Goal: Information Seeking & Learning: Learn about a topic

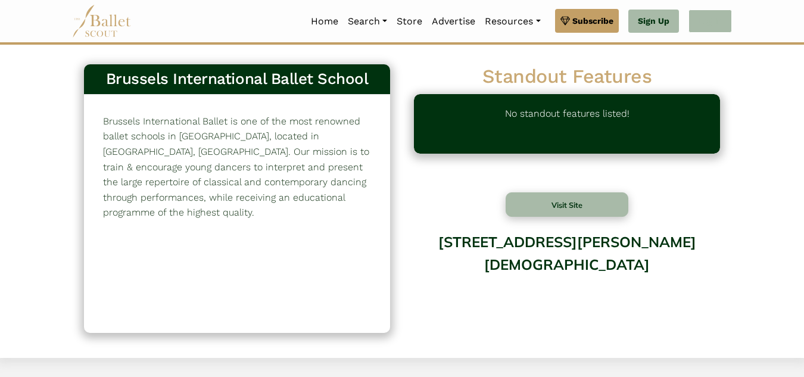
click at [699, 32] on link "Log In" at bounding box center [709, 22] width 43 height 24
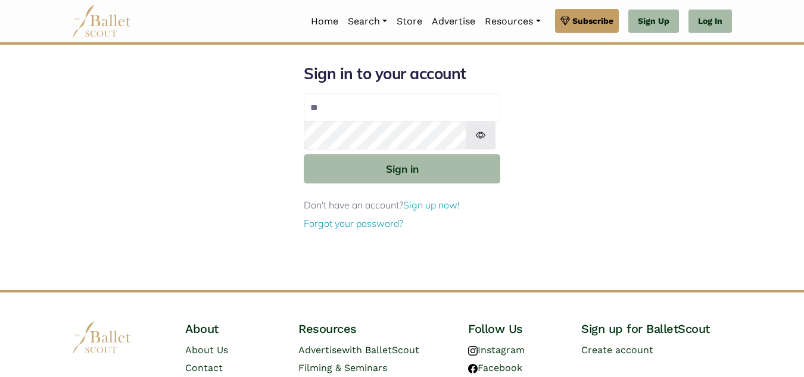
click at [304, 154] on button "Sign in" at bounding box center [402, 168] width 196 height 29
type input "**********"
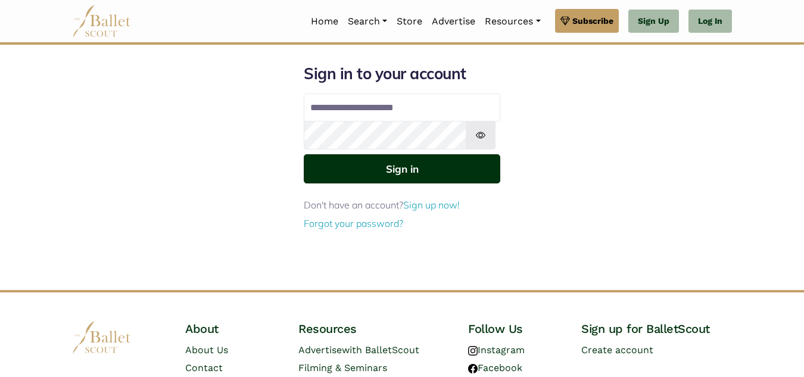
click at [373, 183] on button "Sign in" at bounding box center [402, 168] width 196 height 29
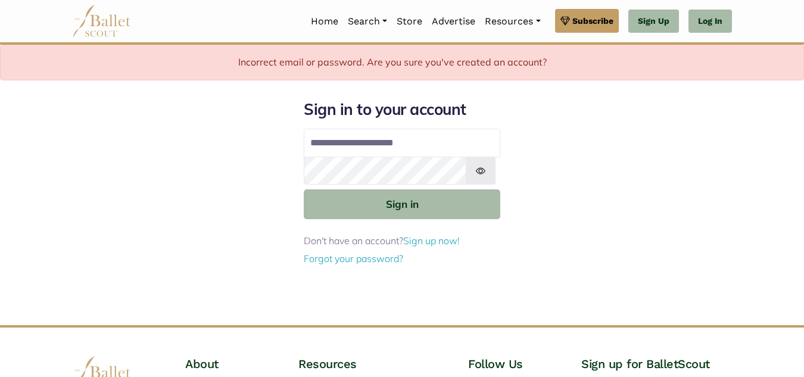
click at [375, 157] on input "**********" at bounding box center [402, 143] width 196 height 29
click at [432, 157] on input "**********" at bounding box center [402, 143] width 196 height 29
click at [628, 26] on link "Sign Up" at bounding box center [653, 22] width 51 height 24
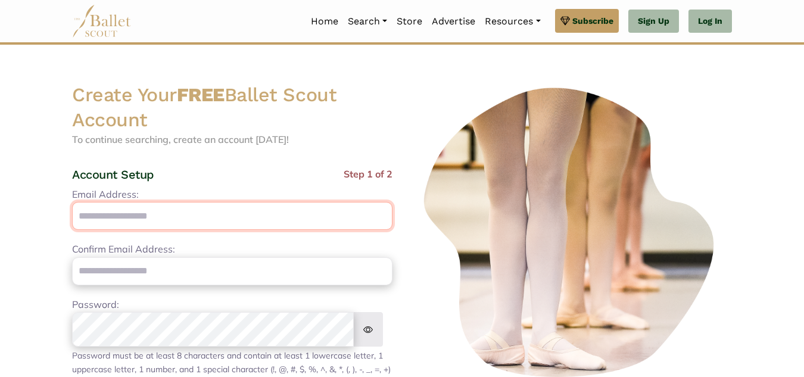
click at [257, 230] on input "Email Address:" at bounding box center [232, 216] width 320 height 28
type input "**********"
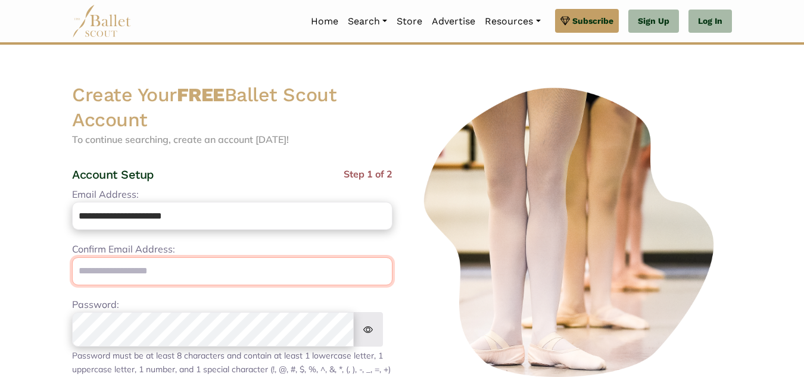
click at [196, 285] on input "email" at bounding box center [232, 271] width 320 height 28
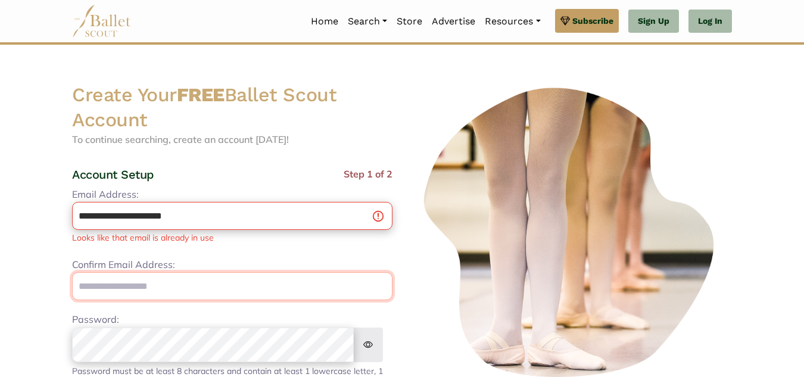
type input "**********"
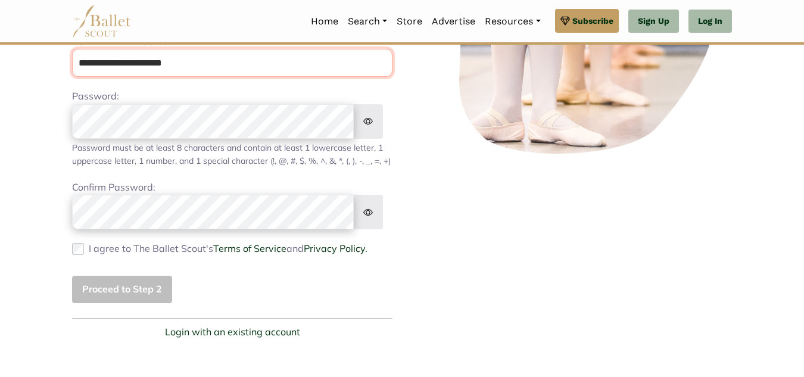
scroll to position [226, 0]
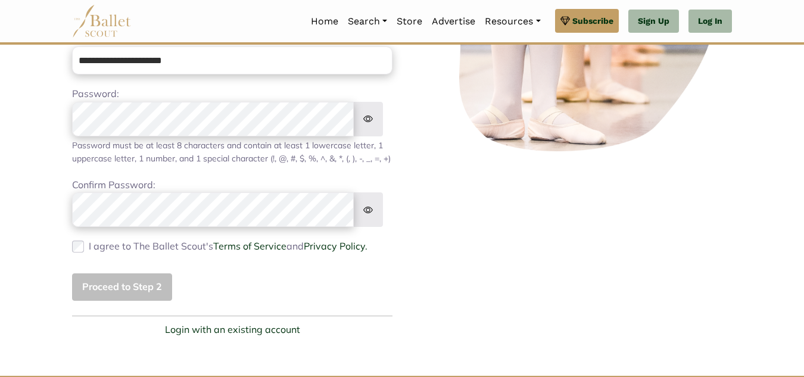
click at [375, 136] on img at bounding box center [368, 119] width 30 height 35
click at [104, 301] on div "Proceed to Step 2" at bounding box center [232, 287] width 320 height 28
click at [377, 227] on img at bounding box center [368, 209] width 30 height 35
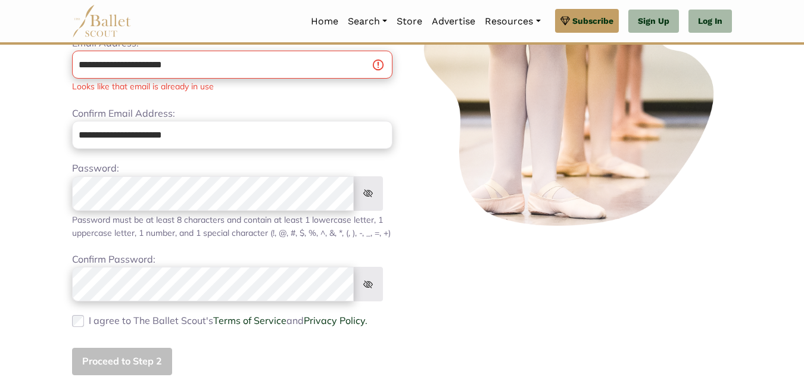
scroll to position [150, 0]
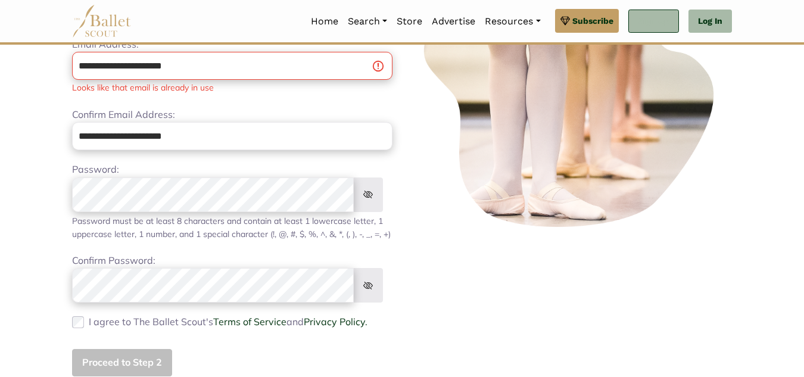
click at [631, 21] on link "Sign Up" at bounding box center [653, 22] width 51 height 24
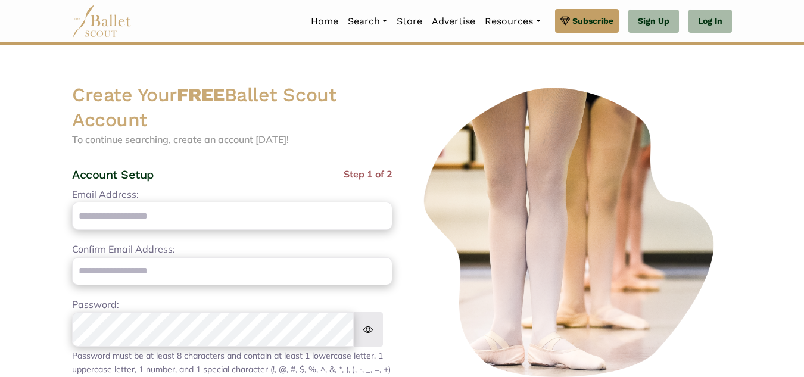
click at [697, 24] on link "Log In" at bounding box center [709, 22] width 43 height 24
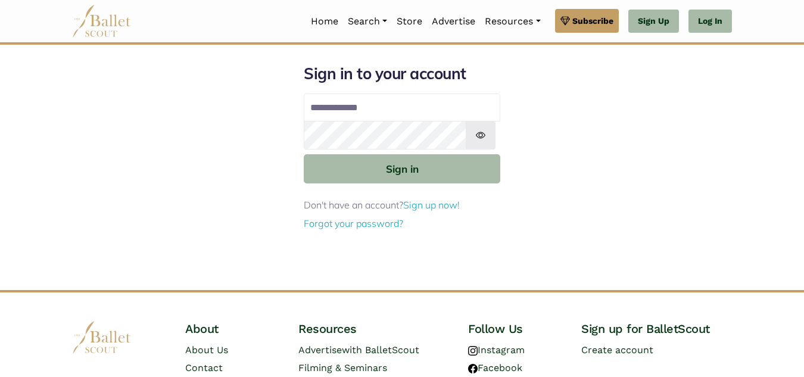
click at [401, 122] on input "Email address" at bounding box center [402, 107] width 196 height 29
type input "**********"
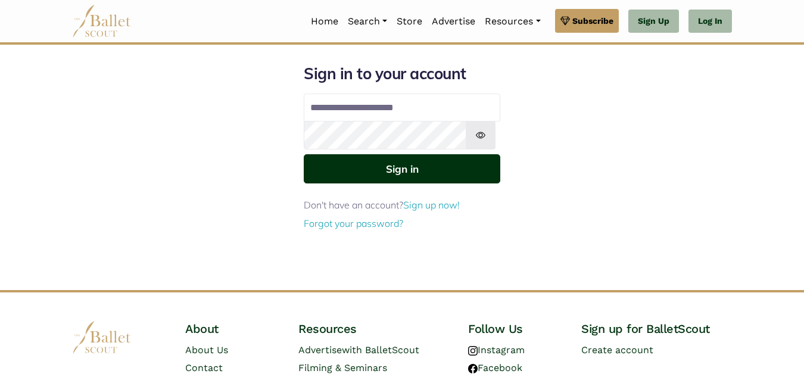
click at [366, 183] on button "Sign in" at bounding box center [402, 168] width 196 height 29
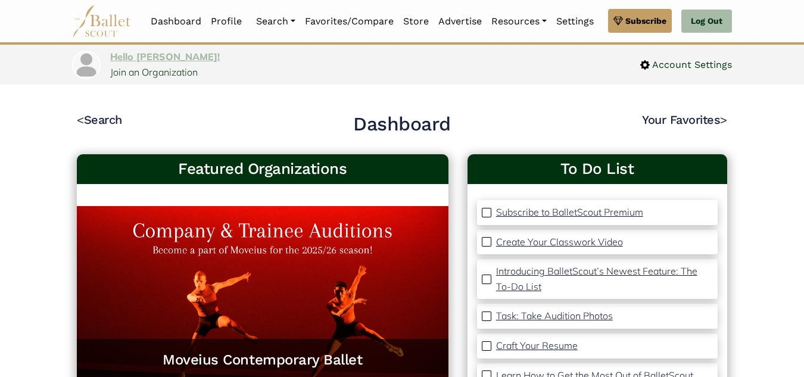
click at [139, 63] on link "Hello [PERSON_NAME]!" at bounding box center [165, 57] width 110 height 12
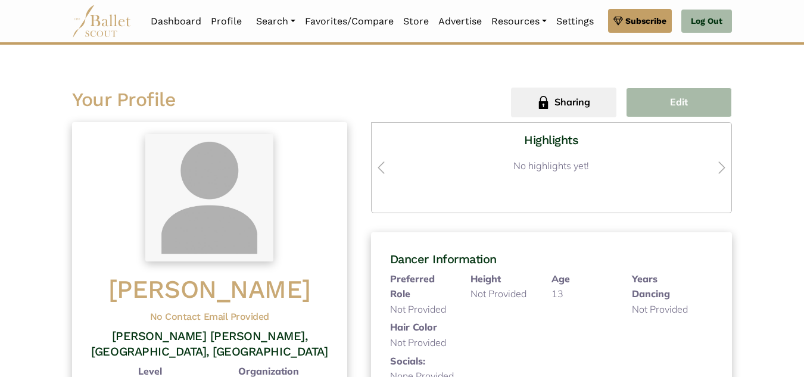
click at [666, 117] on button "Edit" at bounding box center [679, 103] width 106 height 30
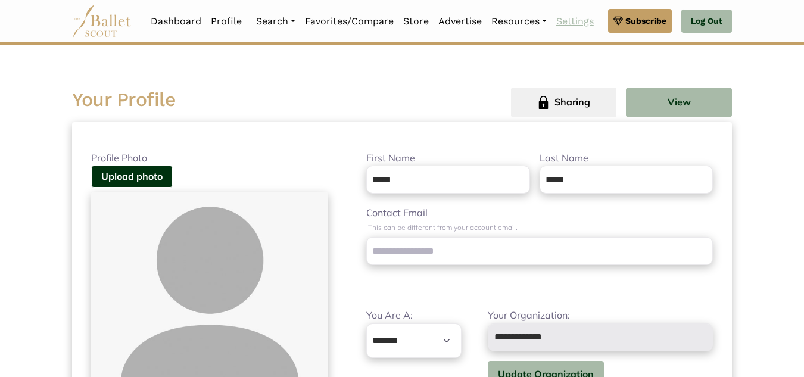
click at [598, 17] on link "Settings" at bounding box center [574, 21] width 47 height 25
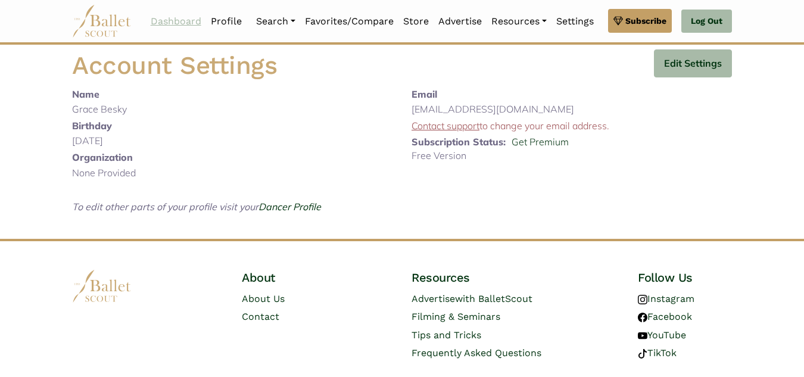
click at [166, 20] on link "Dashboard" at bounding box center [176, 21] width 60 height 25
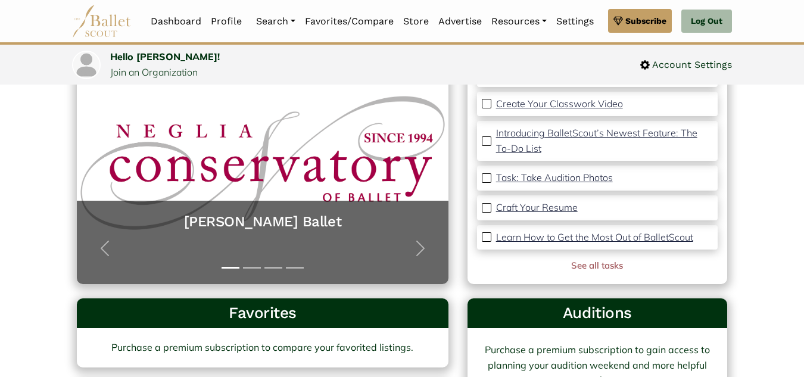
scroll to position [136, 0]
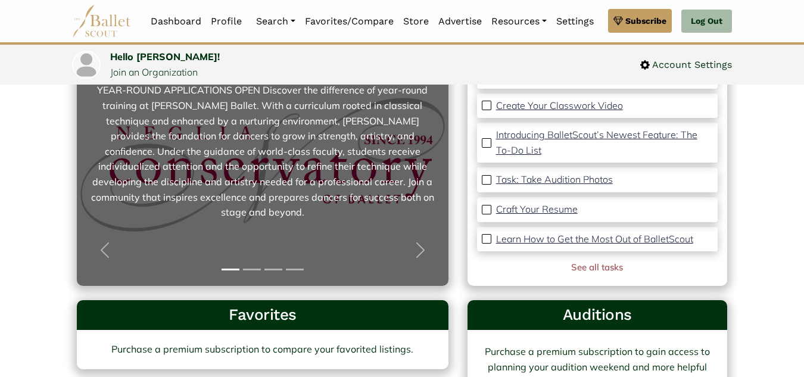
click at [290, 204] on link "[PERSON_NAME] Ballet YEAR-ROUND APPLICATIONS OPEN Discover the difference of ye…" at bounding box center [263, 167] width 348 height 214
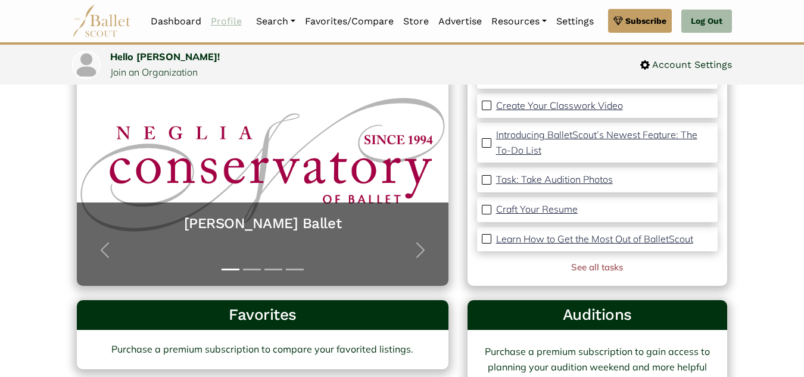
click at [234, 26] on link "Profile" at bounding box center [226, 21] width 40 height 25
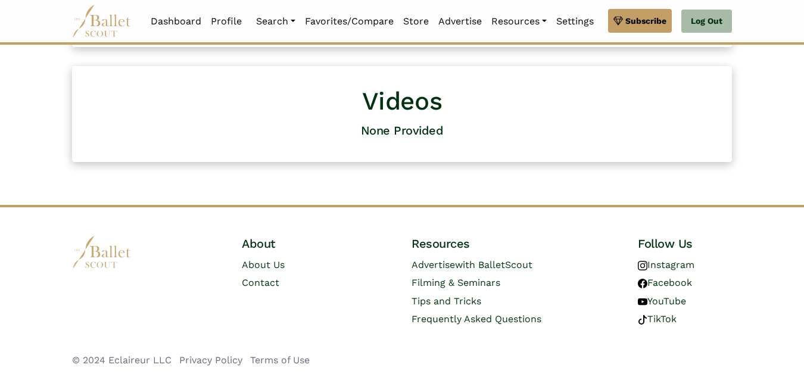
scroll to position [844, 0]
click at [588, 21] on link "Settings" at bounding box center [574, 21] width 47 height 25
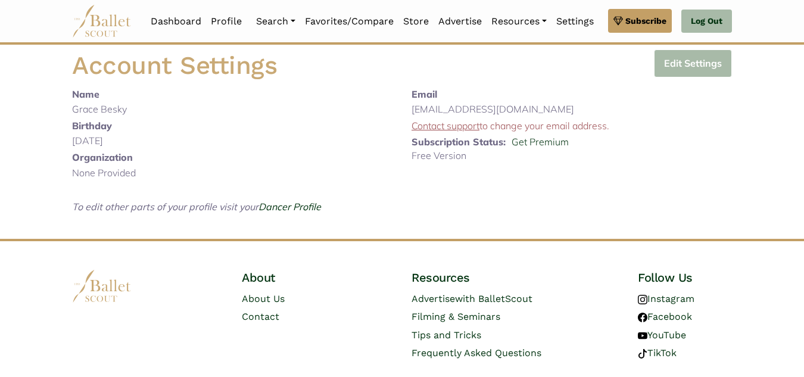
click at [668, 77] on button "Edit Settings" at bounding box center [693, 63] width 78 height 28
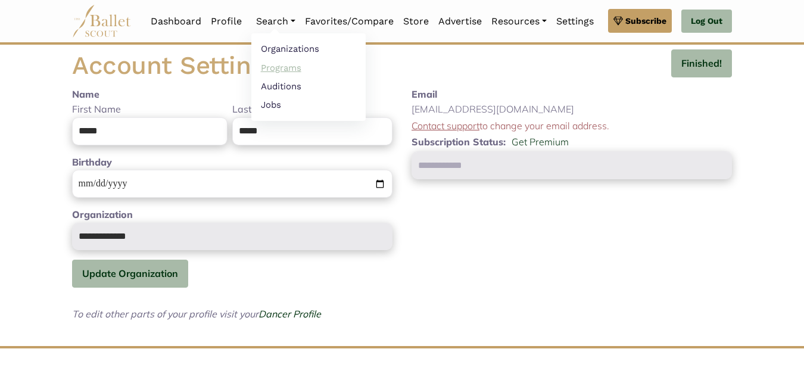
click at [296, 64] on link "Programs" at bounding box center [308, 67] width 114 height 18
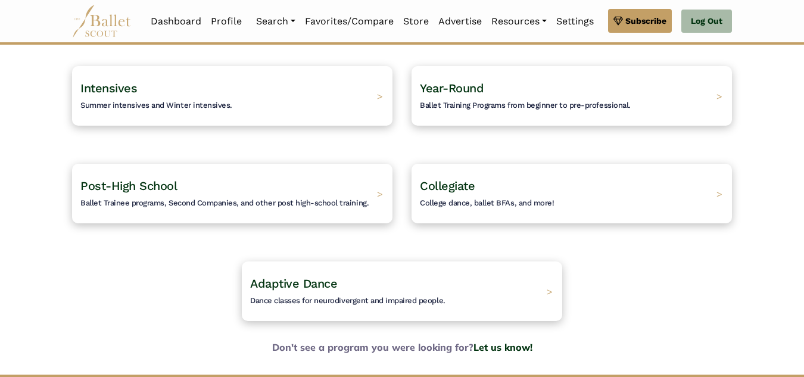
scroll to position [104, 0]
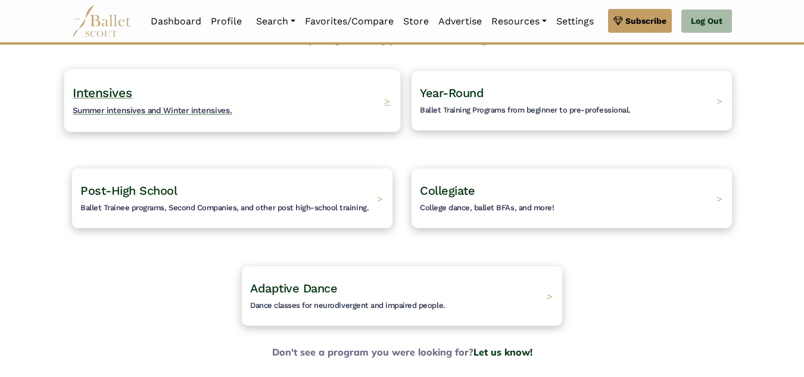
click at [145, 115] on span "Summer intensives and Winter intensives." at bounding box center [153, 110] width 160 height 10
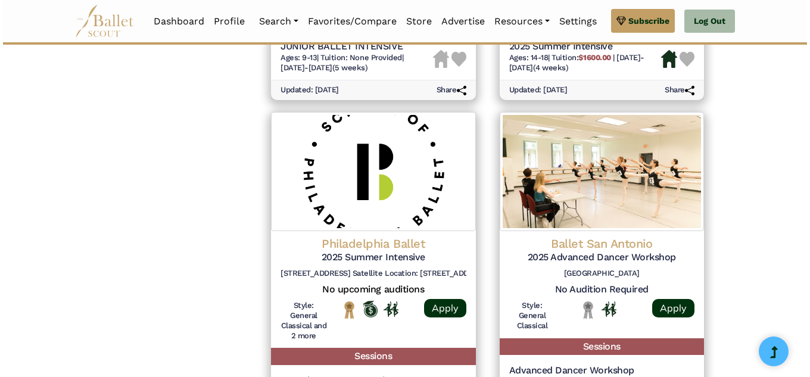
scroll to position [1509, 0]
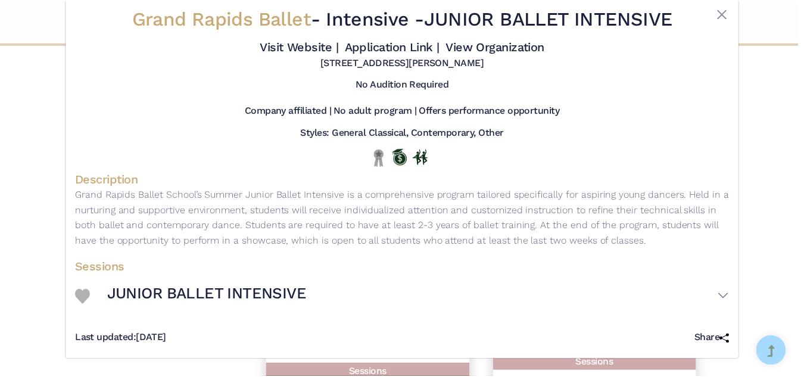
scroll to position [135, 0]
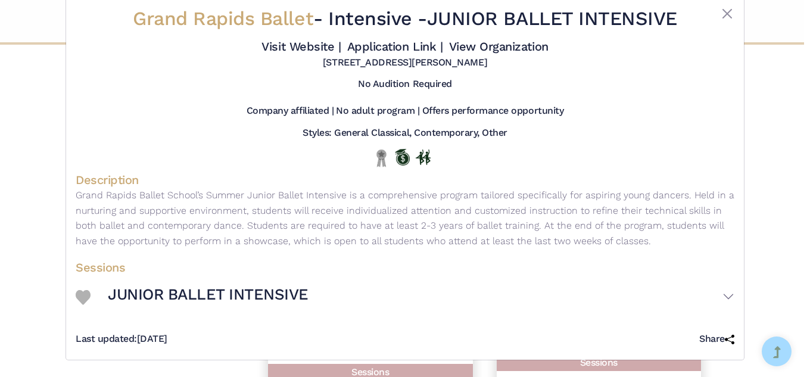
click at [20, 229] on div "Grand Rapids Ballet - Intensive - JUNIOR BALLET INTENSIVE Visit Website | Appli…" at bounding box center [405, 188] width 810 height 377
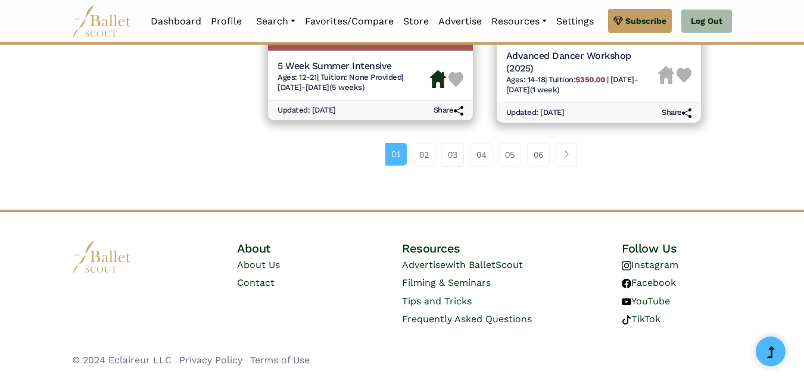
scroll to position [2330, 0]
click at [431, 143] on link "02" at bounding box center [424, 155] width 23 height 24
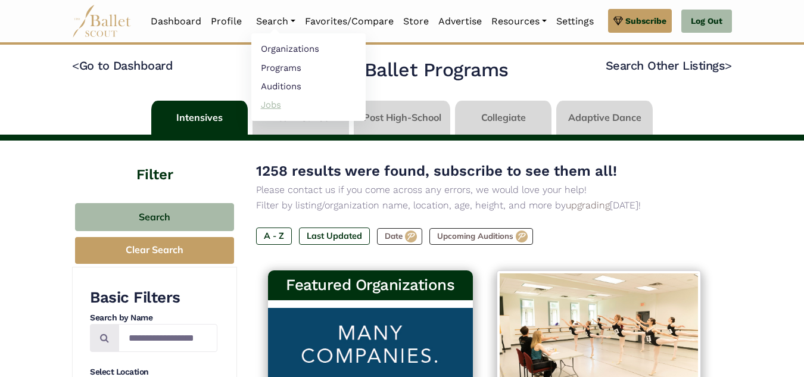
click at [282, 105] on link "Jobs" at bounding box center [308, 104] width 114 height 18
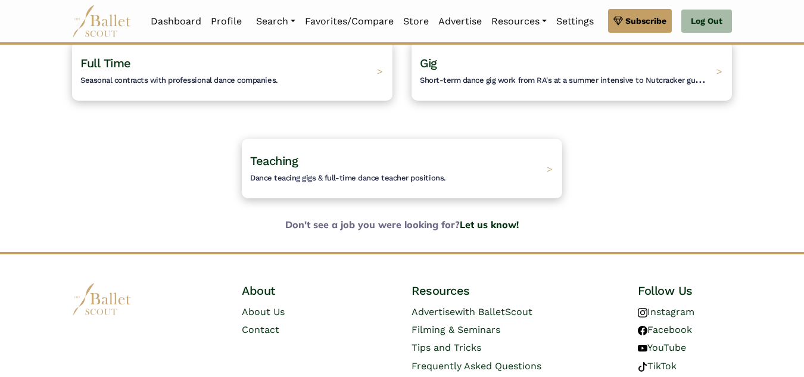
scroll to position [129, 0]
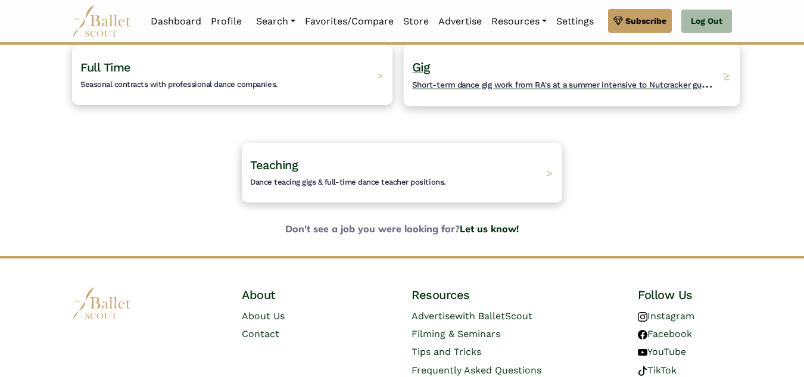
click at [486, 92] on h4 "Gig Short-term dance gig work from RA's at a summer intensive to Nutcracker gue…" at bounding box center [564, 75] width 305 height 33
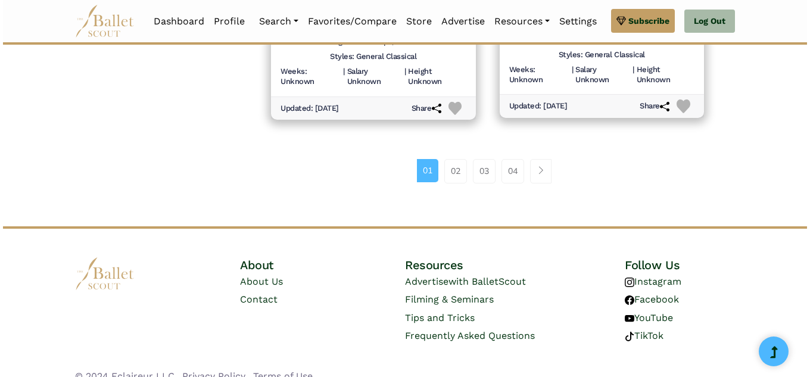
scroll to position [1791, 0]
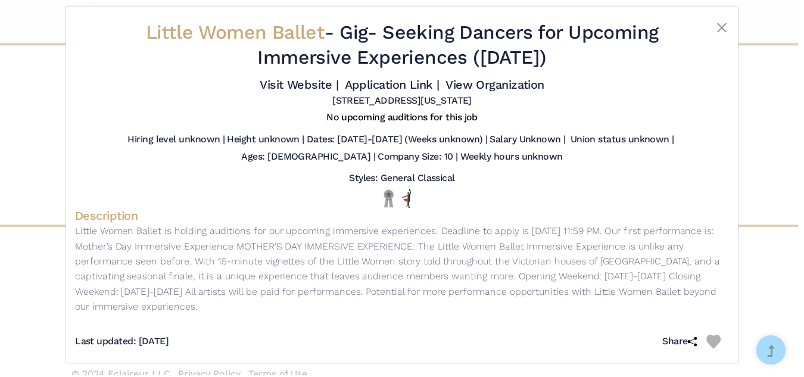
scroll to position [11, 0]
click at [18, 273] on div "Little Women Ballet - Gig - Seeking Dancers for Upcoming Immersive Experiences …" at bounding box center [405, 188] width 810 height 377
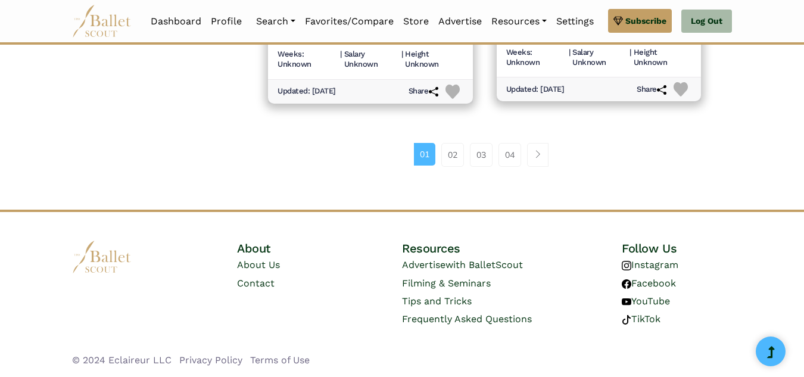
scroll to position [1949, 0]
click at [447, 167] on link "02" at bounding box center [452, 155] width 23 height 24
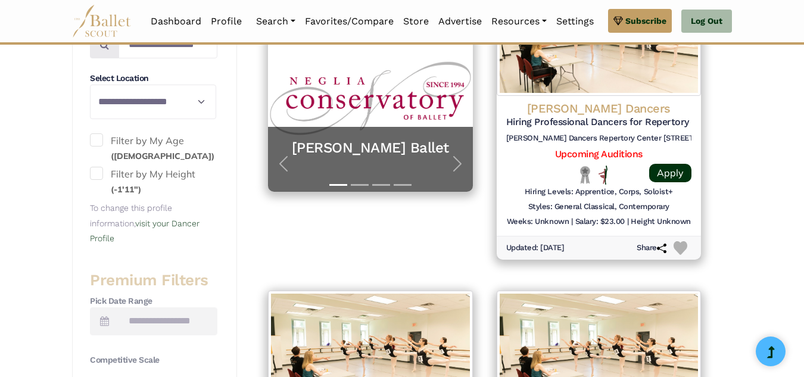
scroll to position [310, 0]
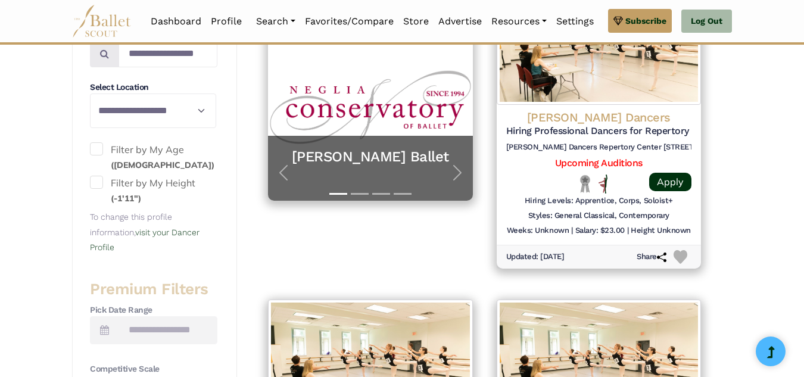
click at [101, 155] on span at bounding box center [96, 148] width 13 height 13
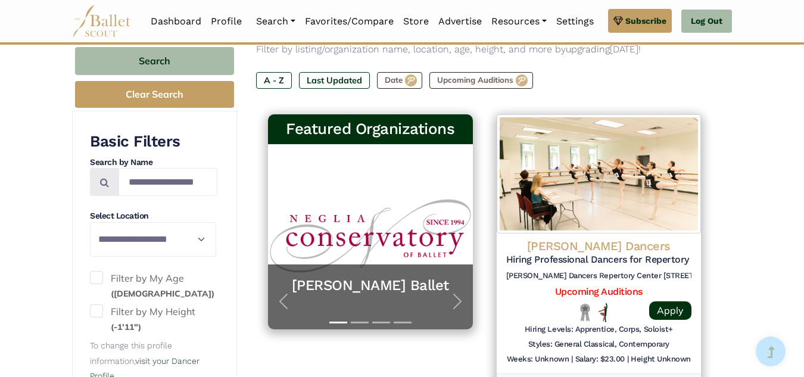
scroll to position [168, 0]
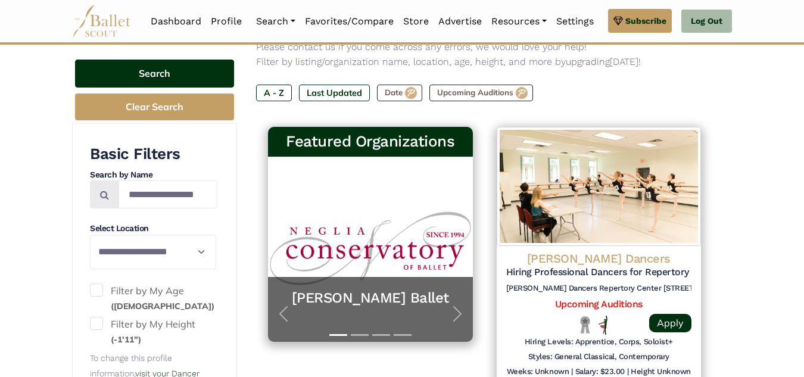
click at [96, 88] on button "Search" at bounding box center [154, 74] width 159 height 28
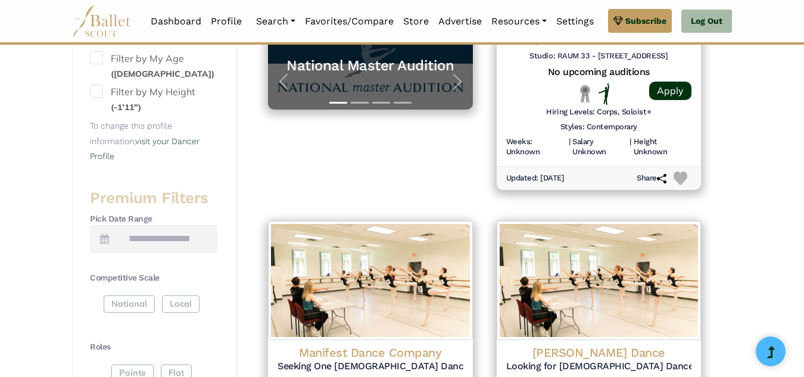
scroll to position [372, 0]
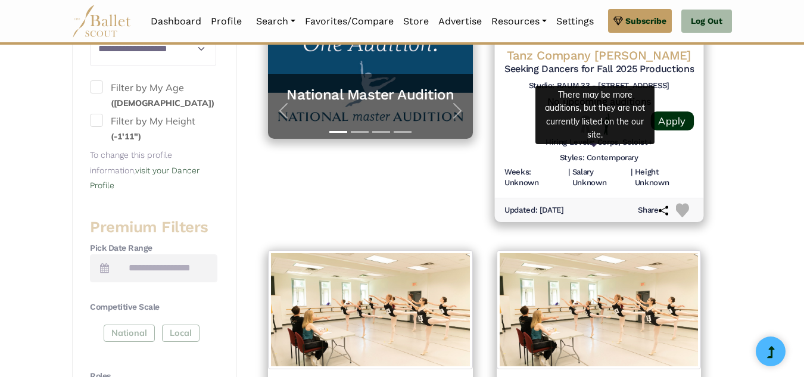
click at [563, 108] on h5 "No upcoming auditions" at bounding box center [598, 102] width 189 height 13
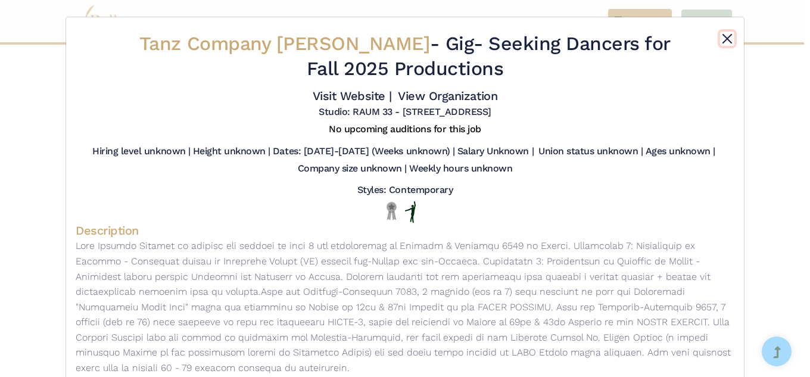
click at [721, 41] on button "Close" at bounding box center [727, 39] width 14 height 14
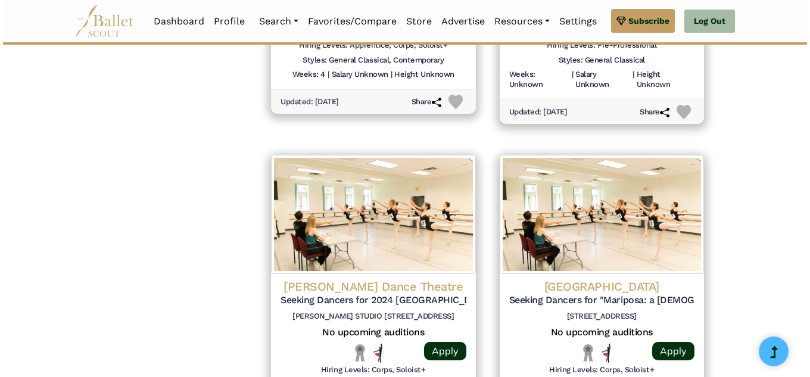
scroll to position [1437, 0]
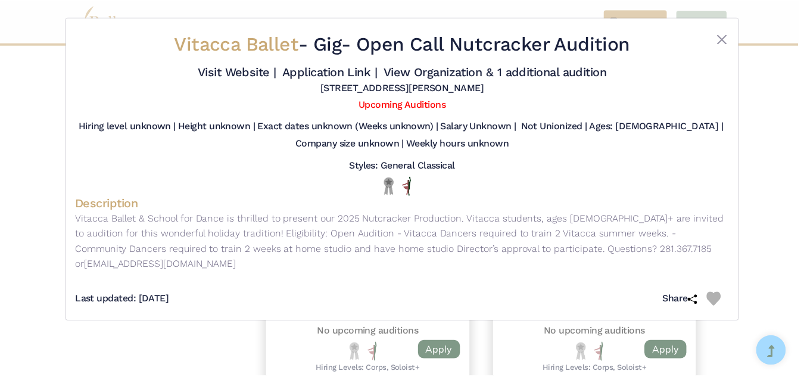
scroll to position [0, 0]
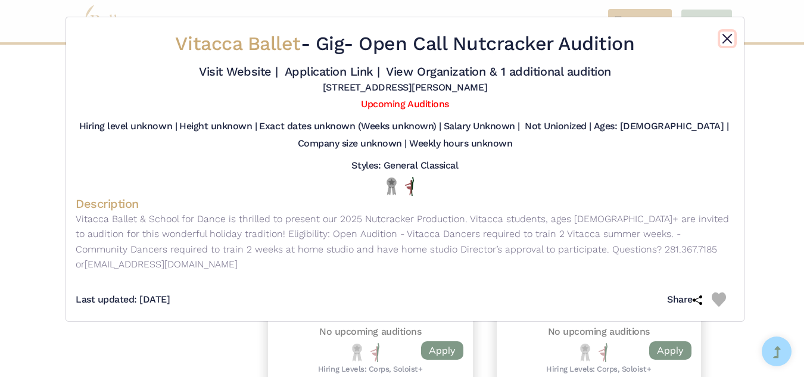
click at [720, 43] on button "Close" at bounding box center [727, 39] width 14 height 14
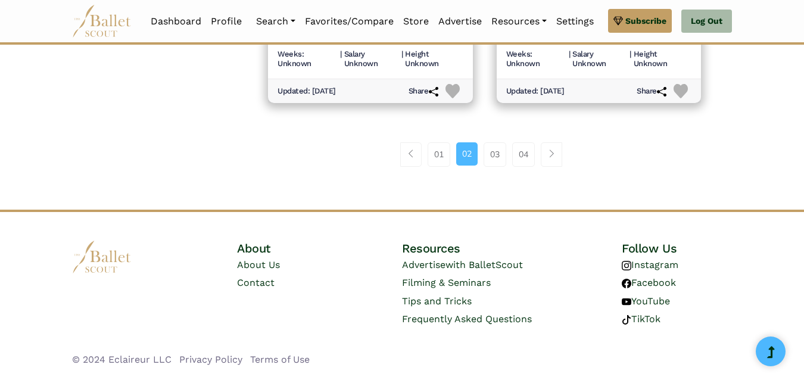
scroll to position [1926, 0]
click at [494, 166] on link "03" at bounding box center [494, 154] width 23 height 24
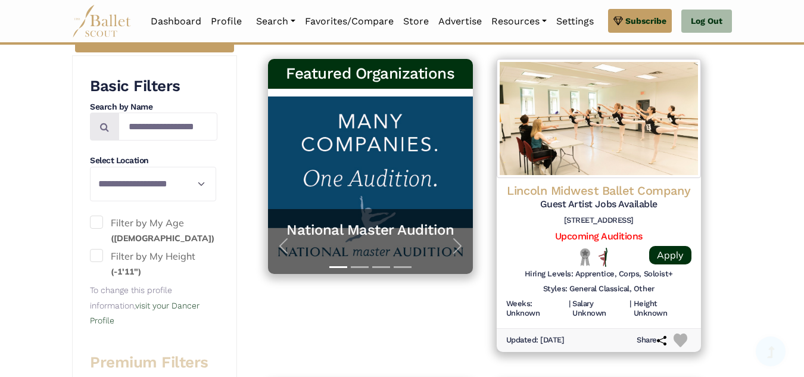
scroll to position [286, 0]
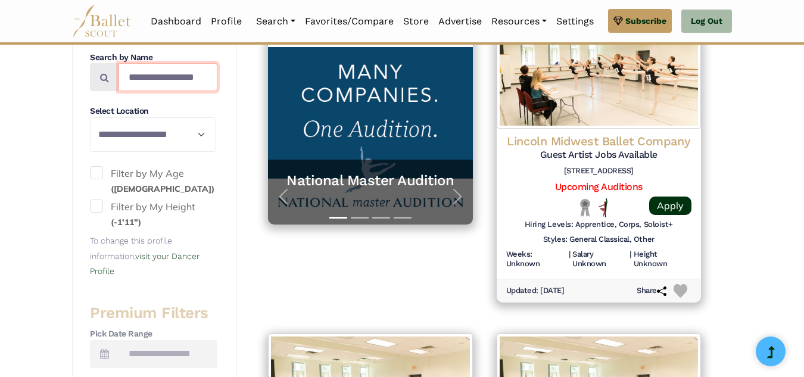
click at [159, 91] on input "Search by names..." at bounding box center [167, 77] width 99 height 28
type input "*******"
click at [105, 82] on icon at bounding box center [104, 78] width 9 height 10
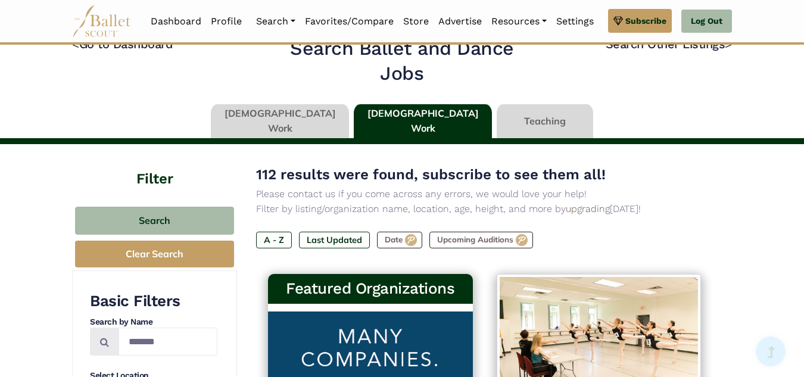
scroll to position [2, 0]
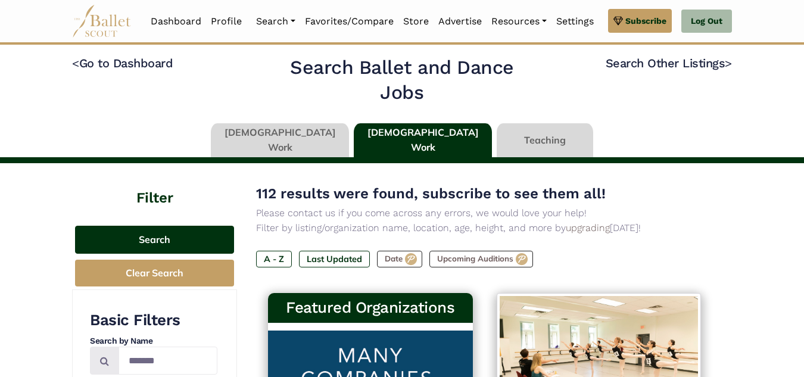
click at [180, 254] on button "Search" at bounding box center [154, 240] width 159 height 28
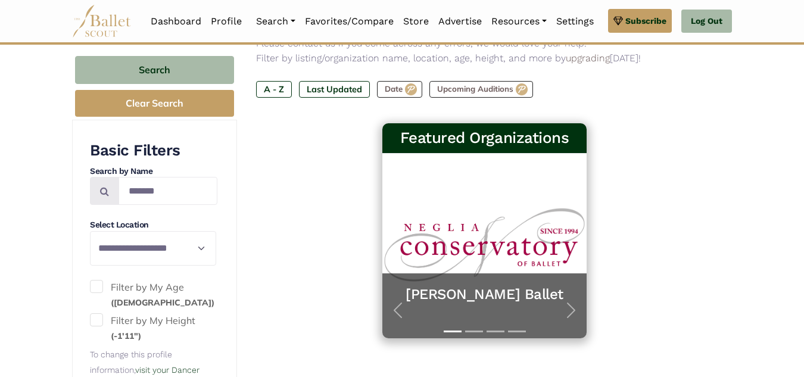
scroll to position [82, 0]
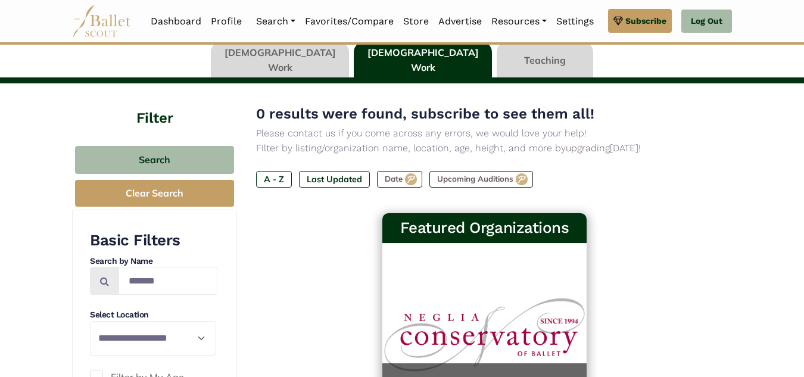
click at [294, 77] on link at bounding box center [280, 60] width 138 height 34
click at [234, 27] on link "Profile" at bounding box center [226, 21] width 40 height 25
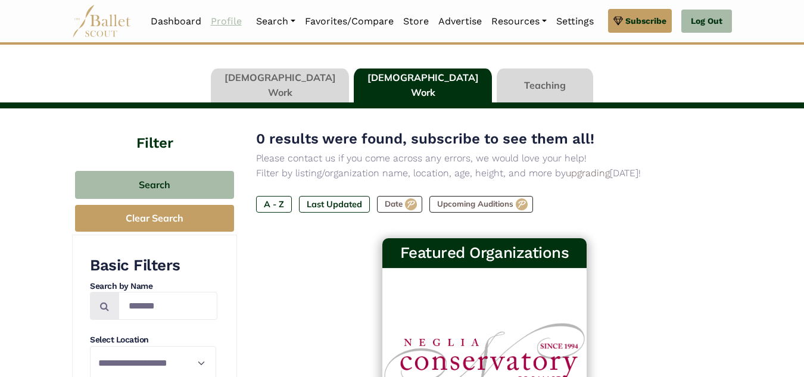
scroll to position [51, 0]
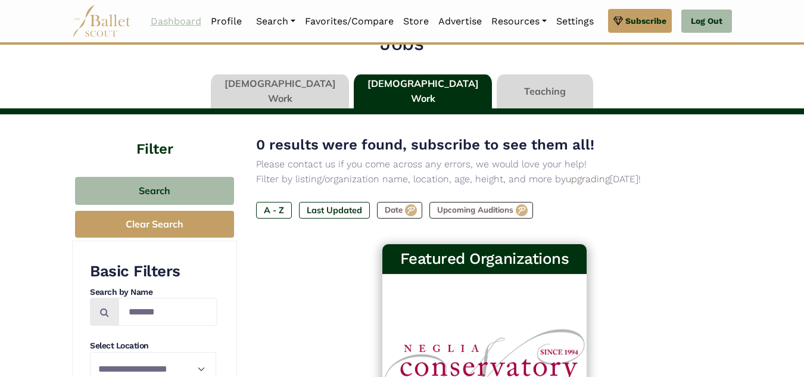
click at [178, 18] on link "Dashboard" at bounding box center [176, 21] width 60 height 25
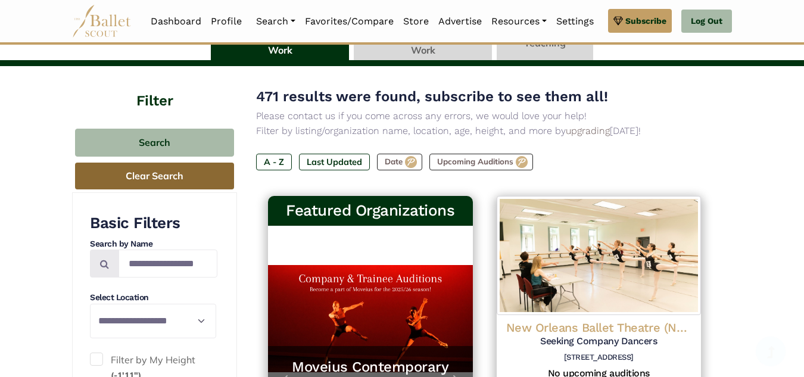
scroll to position [96, 0]
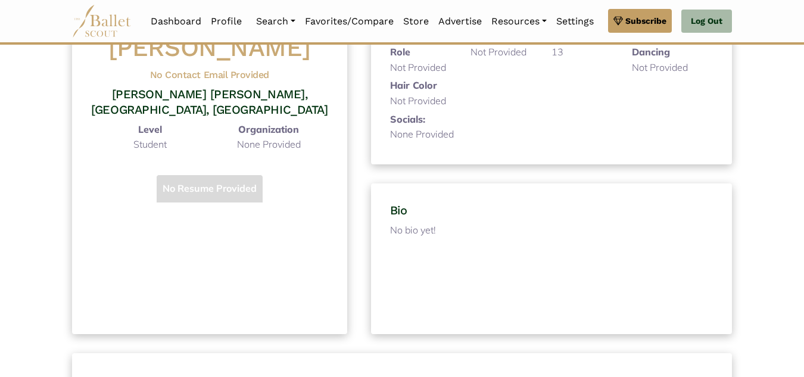
scroll to position [242, 0]
click at [197, 116] on span "[PERSON_NAME] [PERSON_NAME], [GEOGRAPHIC_DATA], [GEOGRAPHIC_DATA]" at bounding box center [209, 101] width 236 height 30
drag, startPoint x: 269, startPoint y: 162, endPoint x: 258, endPoint y: 158, distance: 10.7
click at [258, 116] on span "[PERSON_NAME] [PERSON_NAME], [GEOGRAPHIC_DATA], [GEOGRAPHIC_DATA]" at bounding box center [209, 101] width 236 height 30
click at [229, 116] on span "[PERSON_NAME] [PERSON_NAME], [GEOGRAPHIC_DATA], [GEOGRAPHIC_DATA]" at bounding box center [209, 101] width 236 height 30
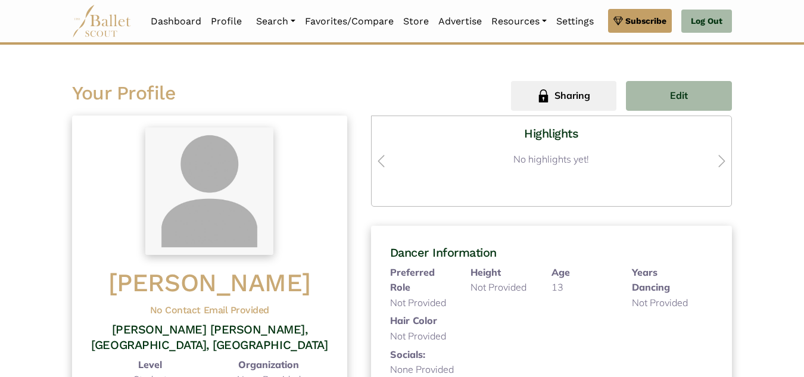
scroll to position [0, 0]
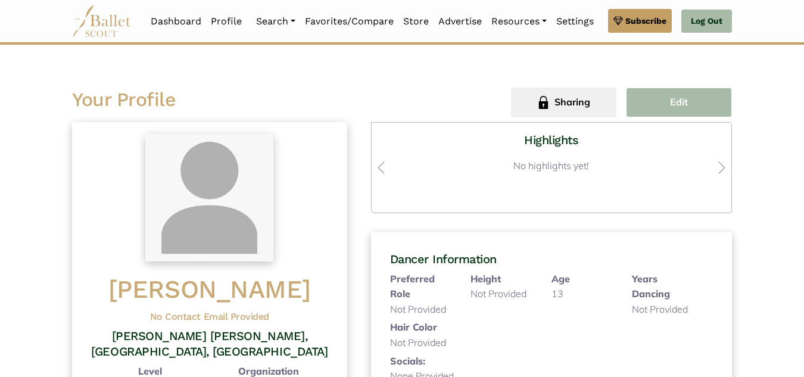
click at [694, 117] on button "Edit" at bounding box center [679, 103] width 106 height 30
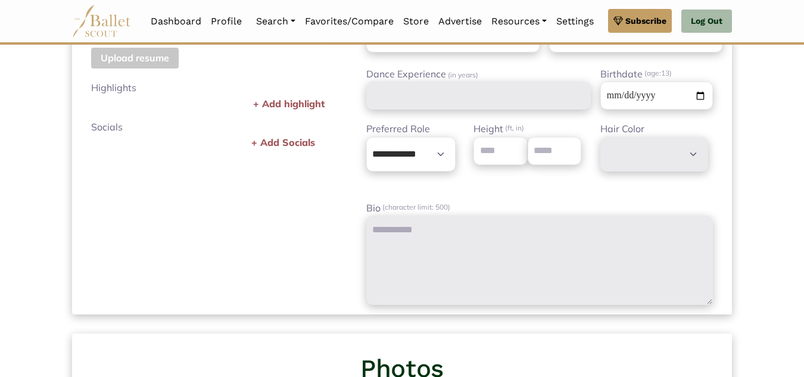
scroll to position [397, 0]
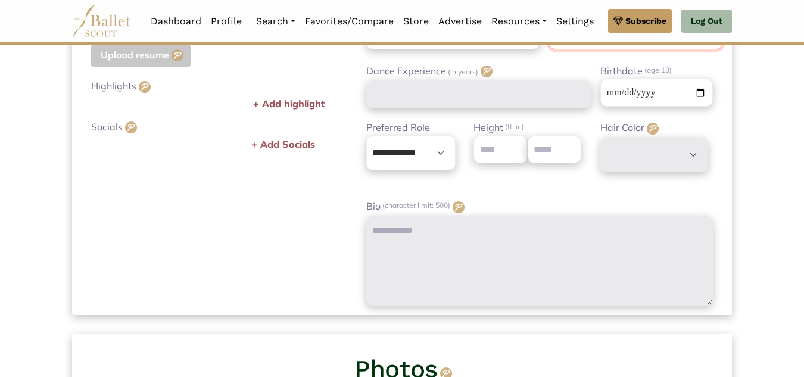
drag, startPoint x: 622, startPoint y: 123, endPoint x: 541, endPoint y: 127, distance: 80.5
click at [541, 49] on div "****" at bounding box center [630, 35] width 183 height 28
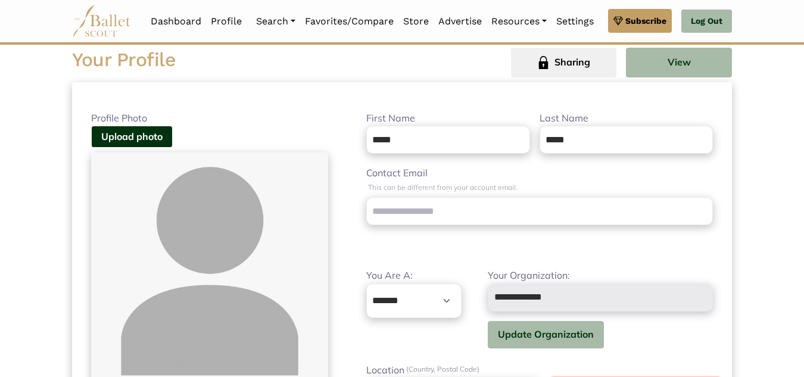
scroll to position [38, 0]
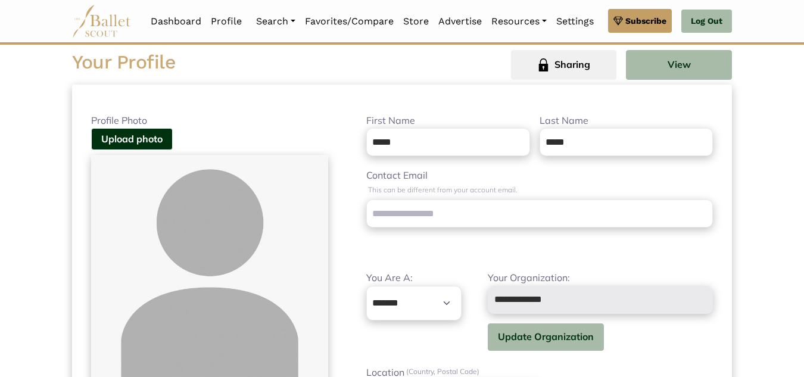
type input "****"
click at [314, 143] on div "Profile Photo Upload photo Upload resume Upgrade to premium for exclusive acces…" at bounding box center [402, 379] width 660 height 589
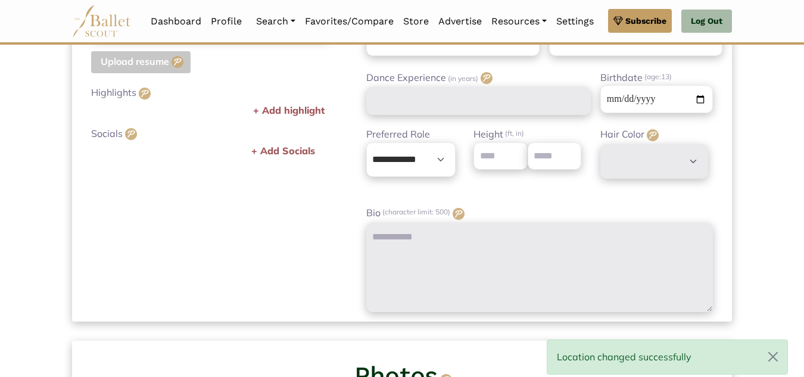
scroll to position [386, 0]
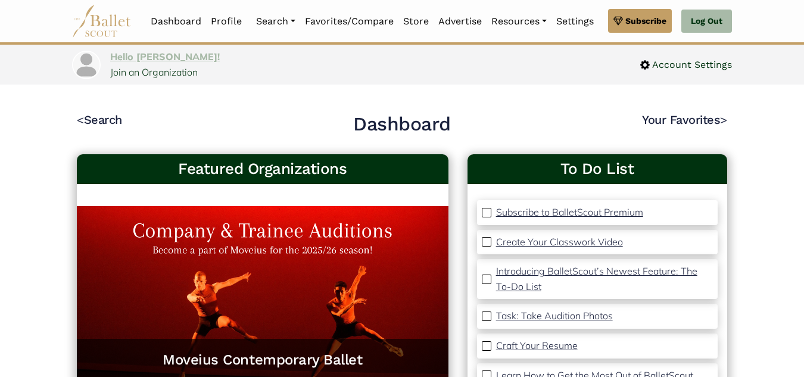
click at [164, 63] on link "Hello Grace!" at bounding box center [165, 57] width 110 height 12
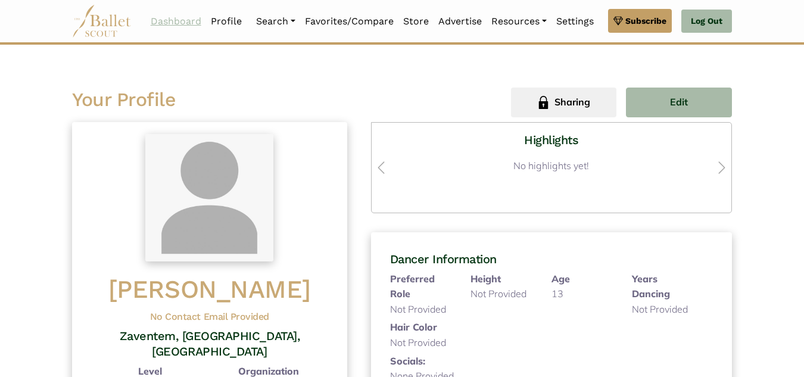
click at [196, 24] on link "Dashboard" at bounding box center [176, 21] width 60 height 25
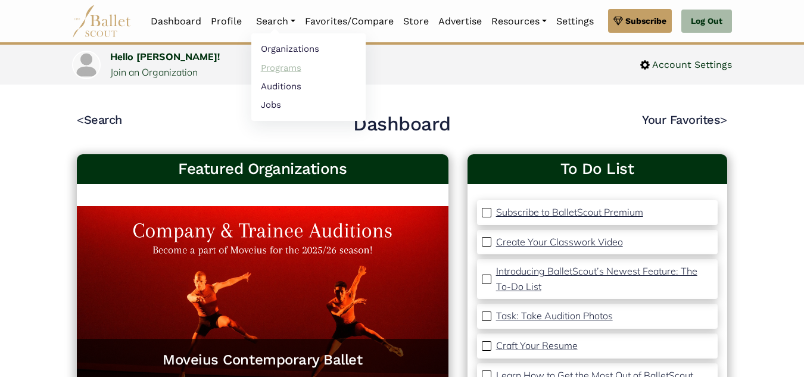
click at [296, 65] on link "Programs" at bounding box center [308, 67] width 114 height 18
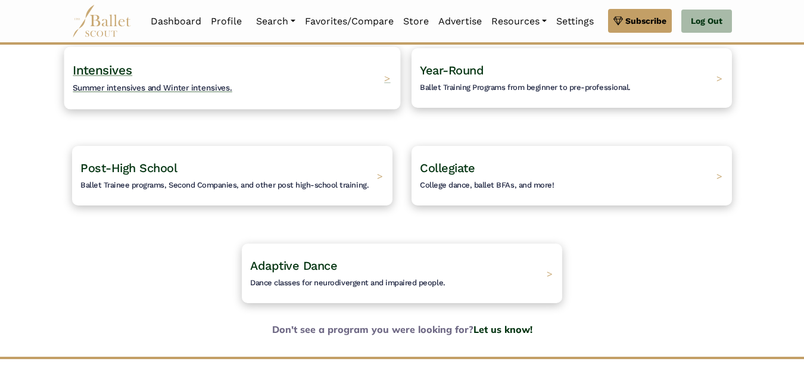
scroll to position [149, 0]
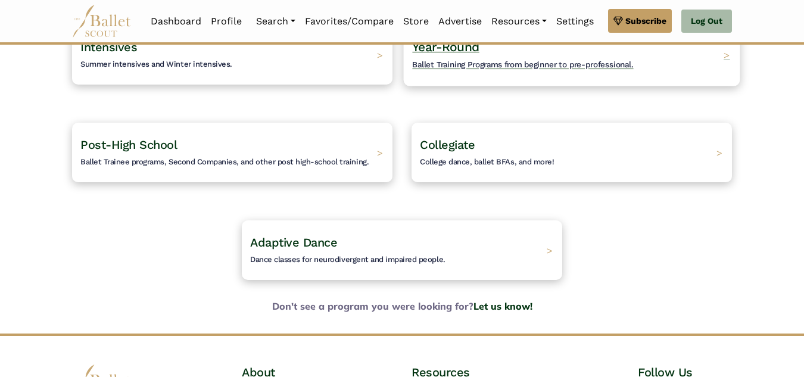
click at [633, 71] on h4 "Year-Round Ballet Training Programs from beginner to pre-professional." at bounding box center [522, 55] width 221 height 33
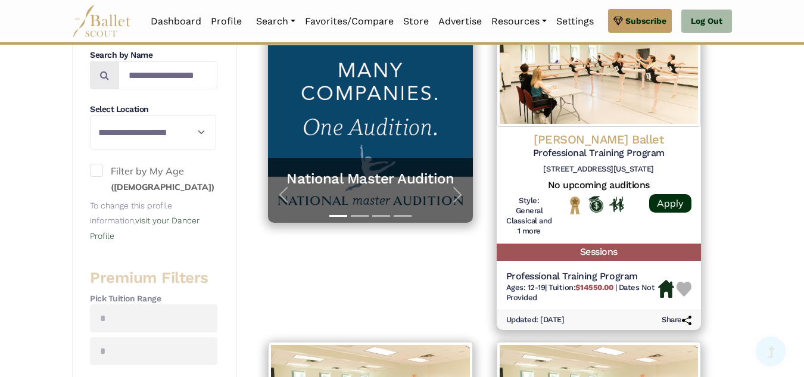
scroll to position [268, 0]
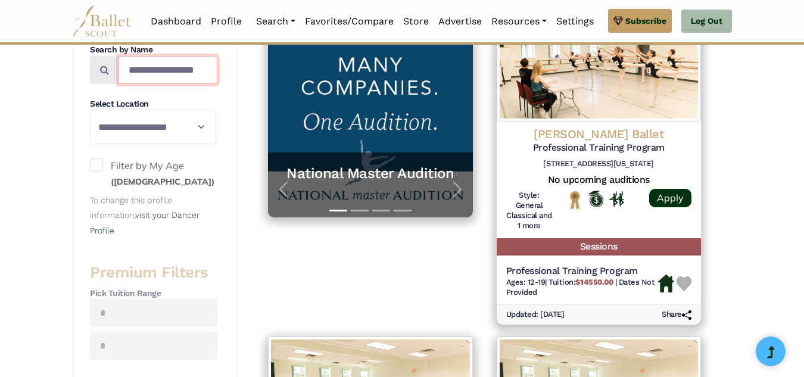
click at [173, 84] on input "Search by names..." at bounding box center [167, 70] width 99 height 28
type input "*******"
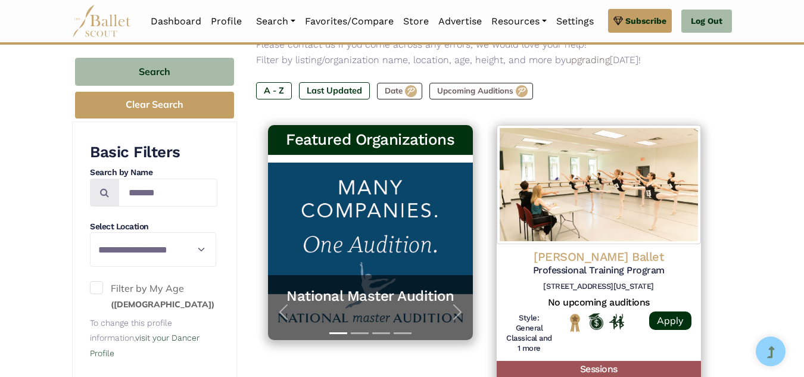
scroll to position [142, 0]
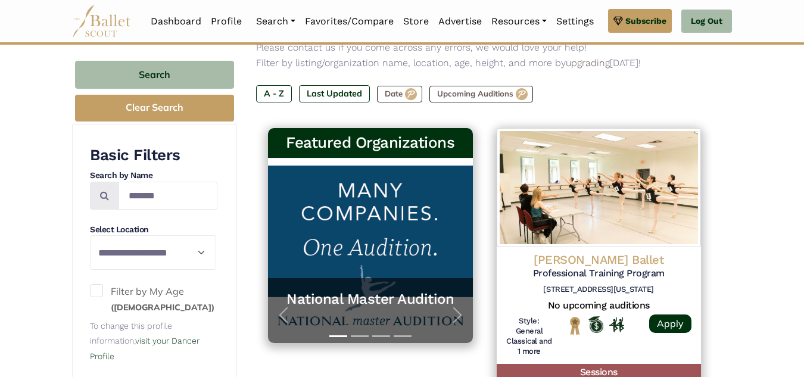
click at [120, 89] on button "Search" at bounding box center [154, 75] width 159 height 28
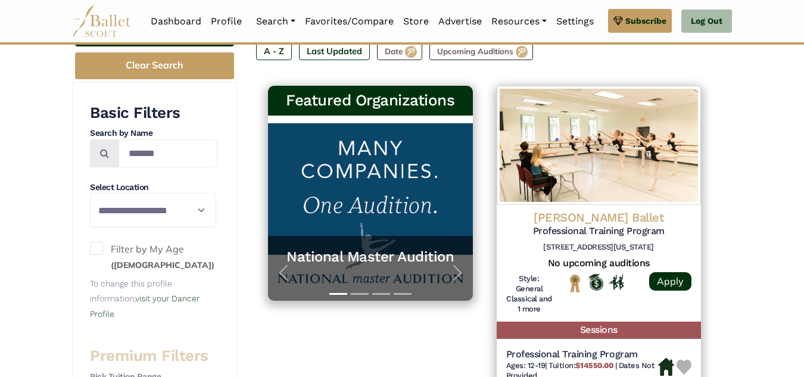
scroll to position [205, 0]
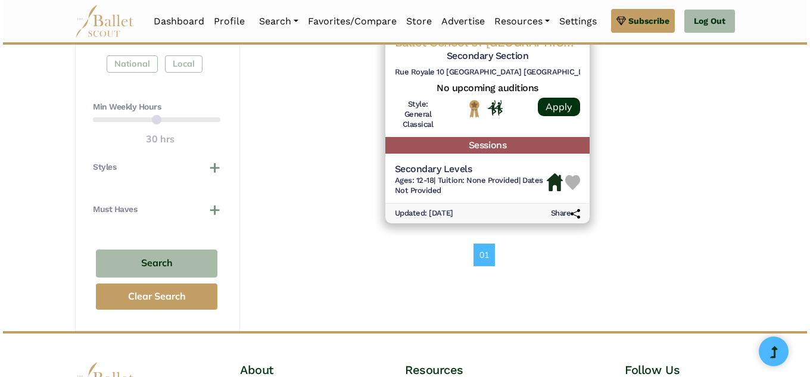
scroll to position [683, 0]
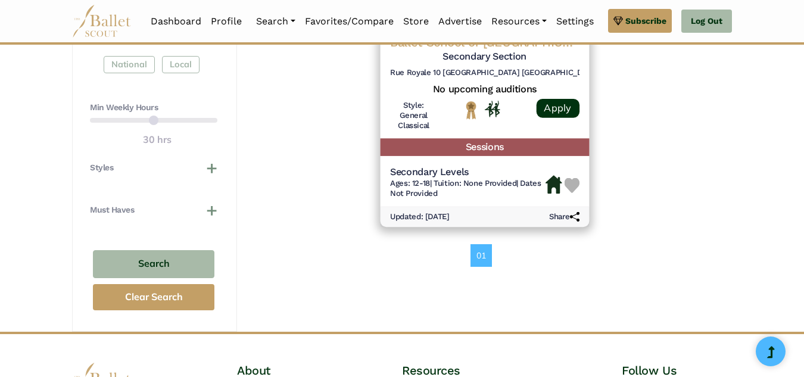
click at [492, 51] on h4 "Ballet School of Belgium" at bounding box center [484, 43] width 189 height 16
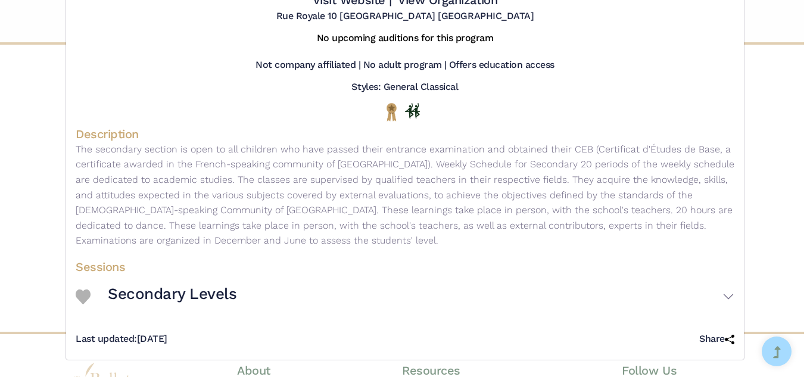
scroll to position [180, 0]
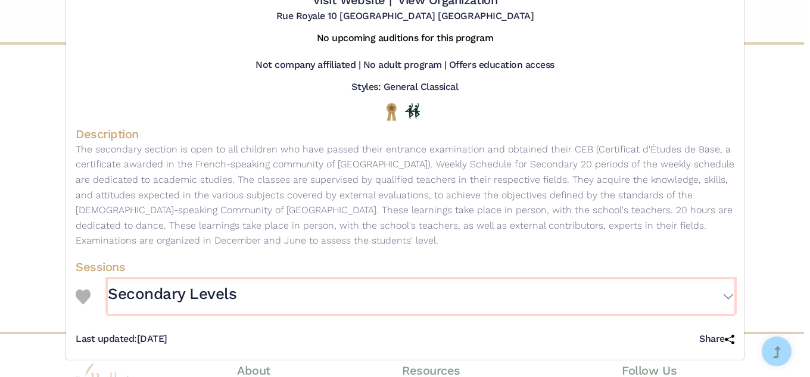
click at [716, 279] on button "Secondary Levels" at bounding box center [421, 296] width 626 height 35
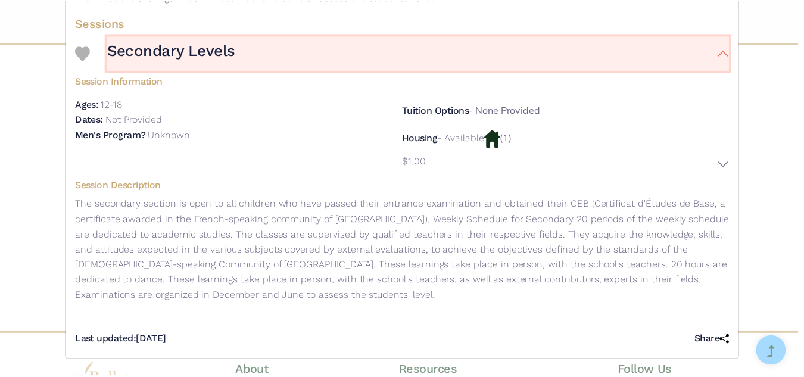
scroll to position [440, 0]
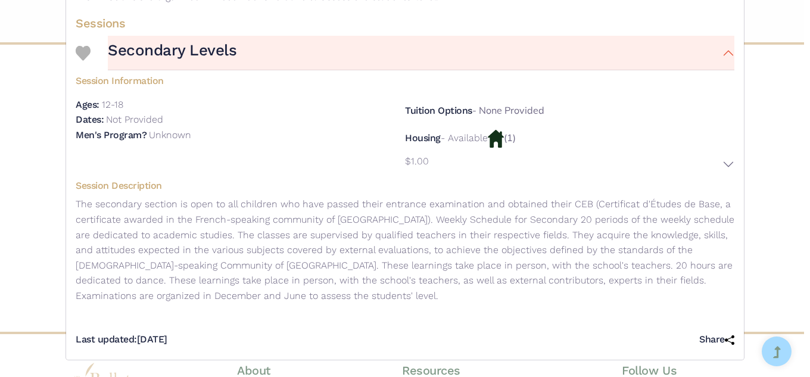
click at [756, 221] on div "Ballet School of Belgium - Year-Round Program - Secondary Section Visit Website…" at bounding box center [405, 188] width 810 height 377
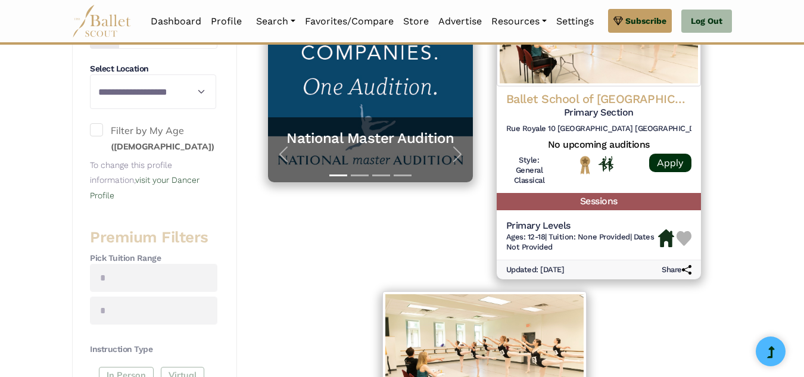
scroll to position [288, 0]
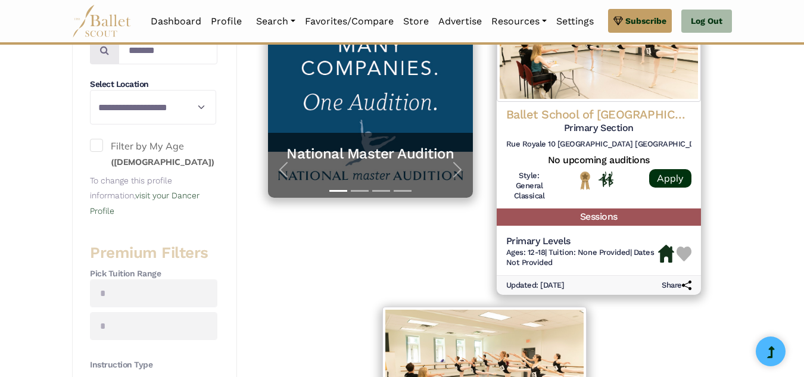
click at [98, 152] on span at bounding box center [96, 145] width 13 height 13
drag, startPoint x: 198, startPoint y: 130, endPoint x: 95, endPoint y: 130, distance: 103.0
click at [95, 64] on div "*******" at bounding box center [153, 50] width 127 height 28
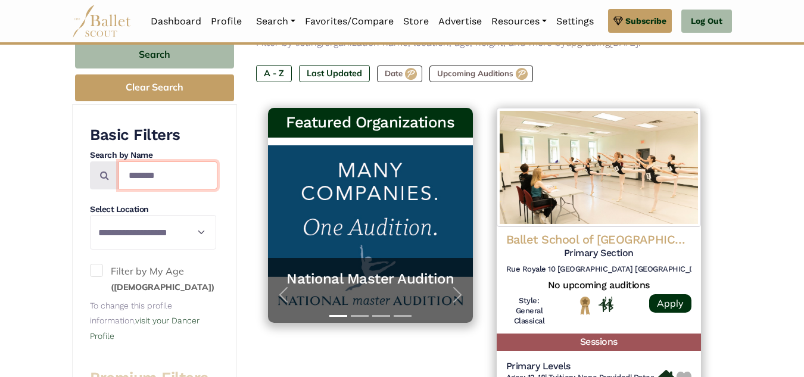
scroll to position [186, 0]
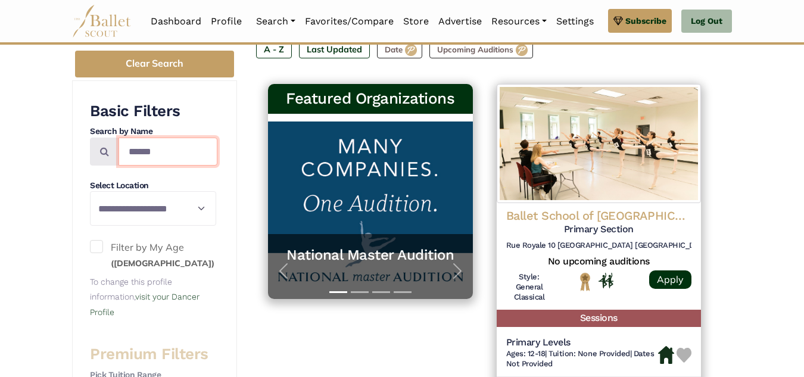
type input "******"
click at [116, 45] on button "Search" at bounding box center [154, 31] width 159 height 28
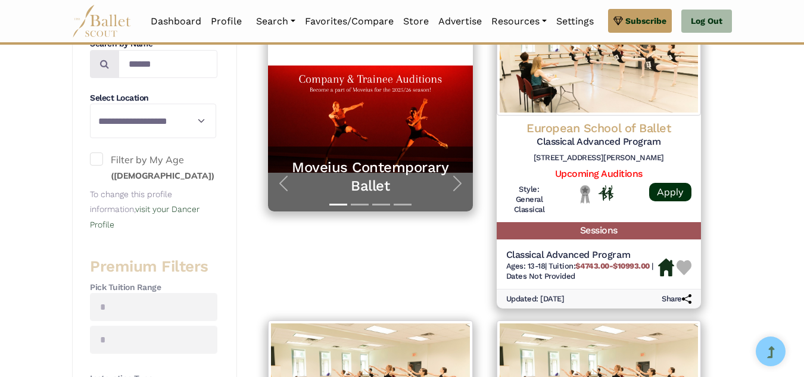
scroll to position [274, 0]
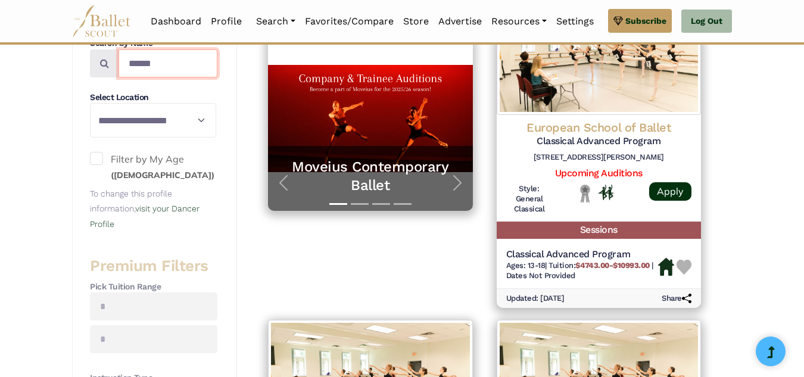
drag, startPoint x: 195, startPoint y: 141, endPoint x: 107, endPoint y: 126, distance: 89.5
click at [107, 77] on div "******" at bounding box center [153, 63] width 127 height 28
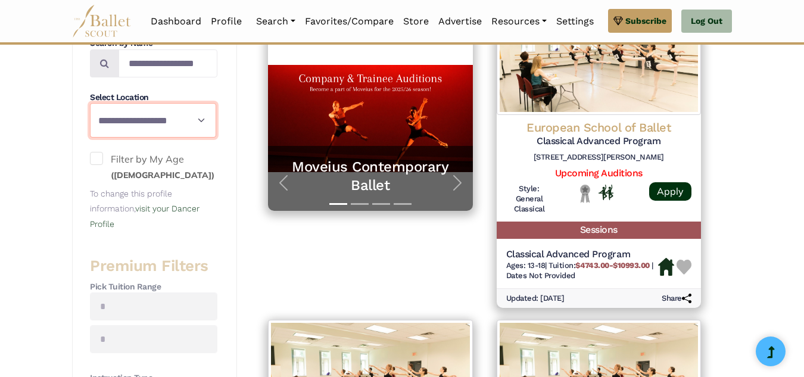
click at [152, 138] on select "**********" at bounding box center [153, 120] width 126 height 35
select select "**"
click at [92, 138] on select "**********" at bounding box center [153, 120] width 126 height 35
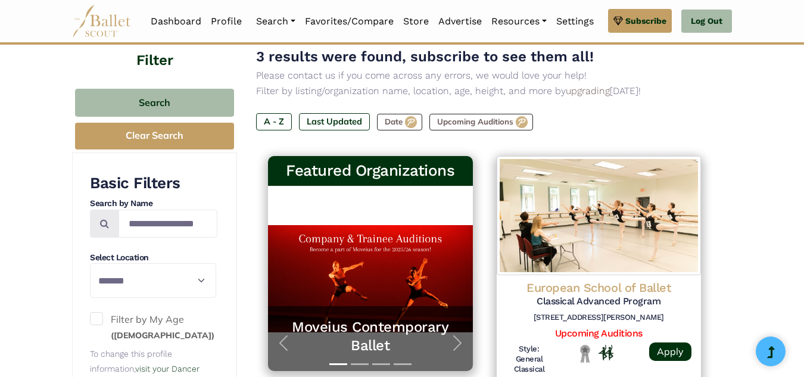
scroll to position [0, 0]
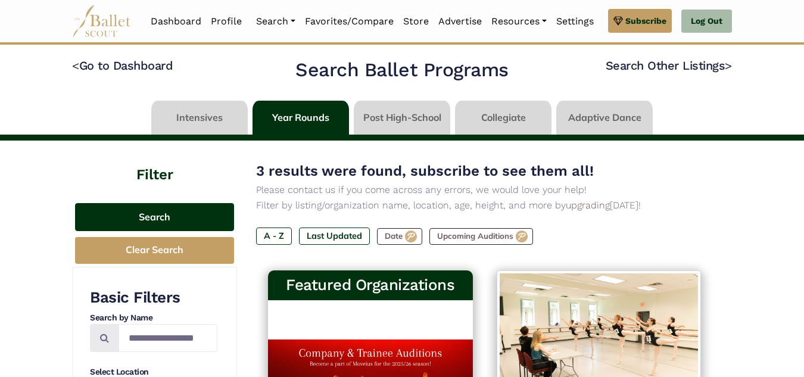
click at [139, 231] on button "Search" at bounding box center [154, 217] width 159 height 28
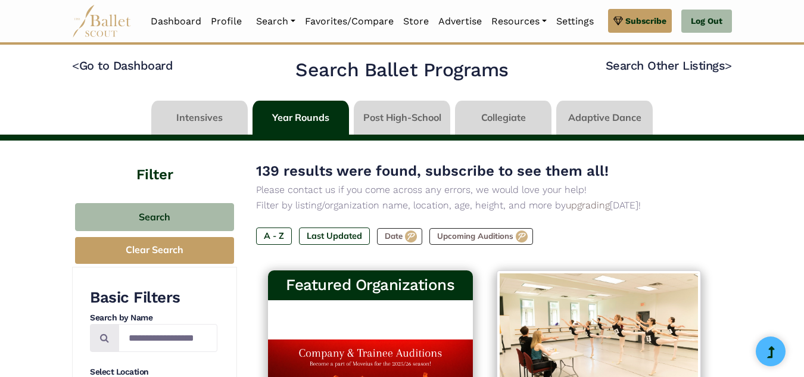
select select "**"
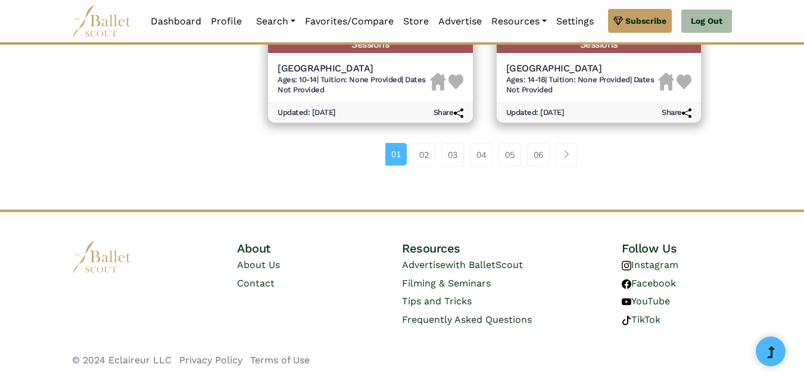
scroll to position [2155, 0]
click at [425, 167] on link "02" at bounding box center [424, 155] width 23 height 24
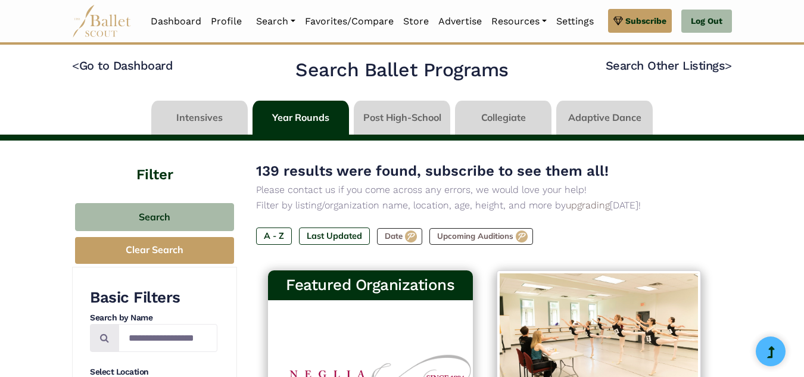
select select "**"
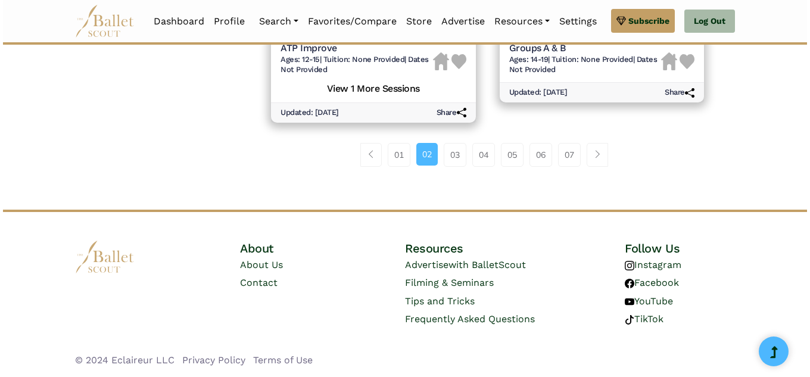
scroll to position [1902, 0]
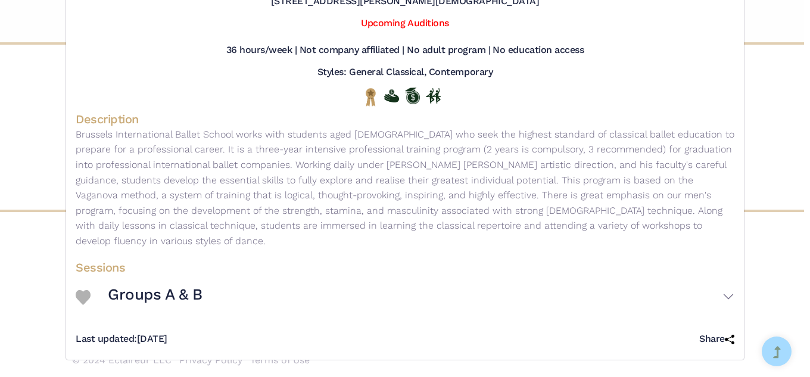
scroll to position [180, 0]
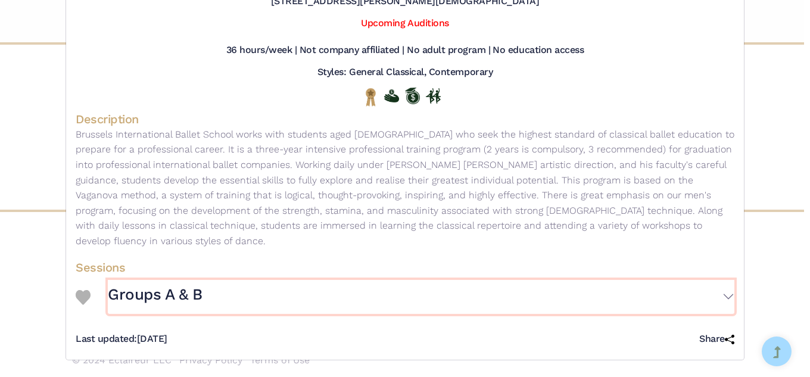
click at [704, 285] on button "Groups A & B" at bounding box center [421, 297] width 626 height 35
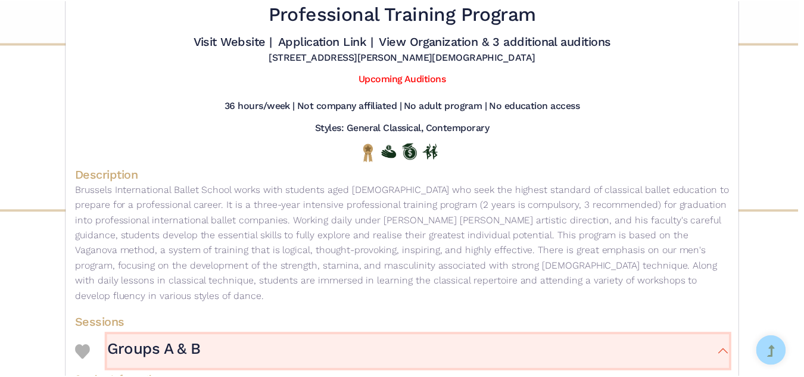
scroll to position [0, 0]
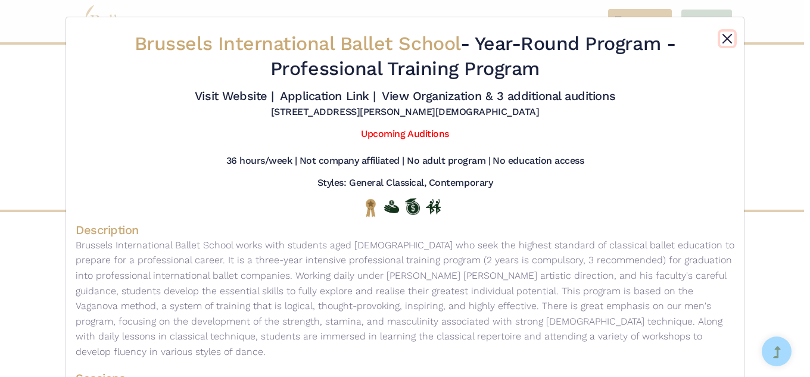
click at [722, 42] on button "Close" at bounding box center [727, 39] width 14 height 14
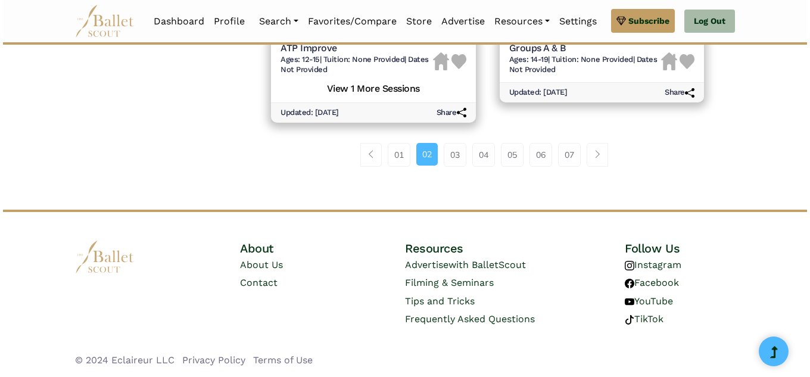
scroll to position [1856, 0]
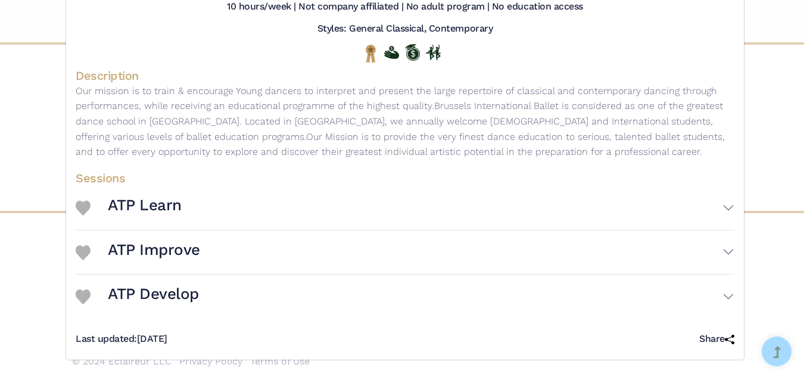
scroll to position [234, 0]
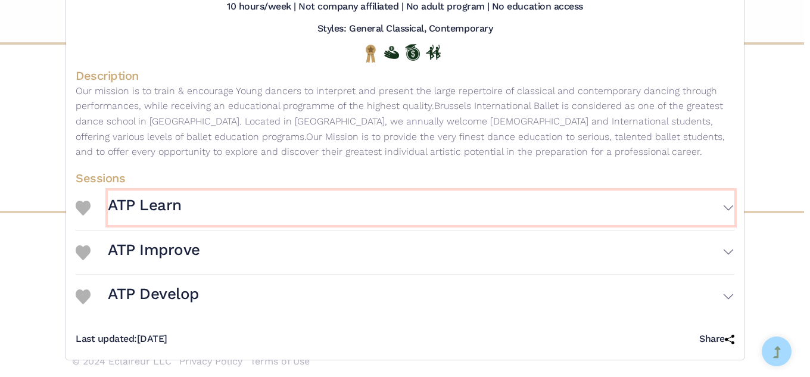
click at [720, 211] on button "ATP Learn" at bounding box center [421, 208] width 626 height 35
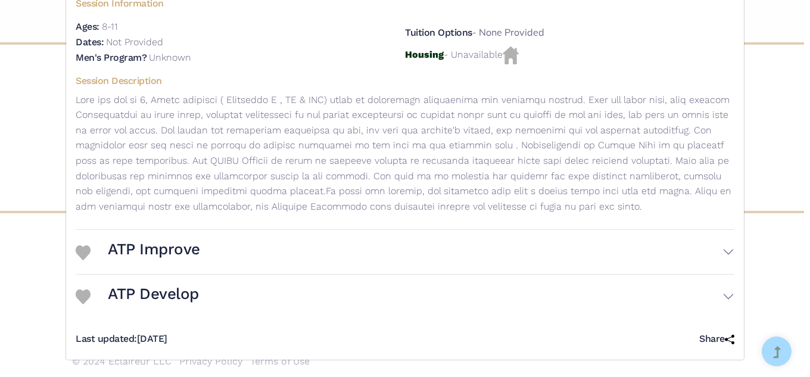
scroll to position [466, 0]
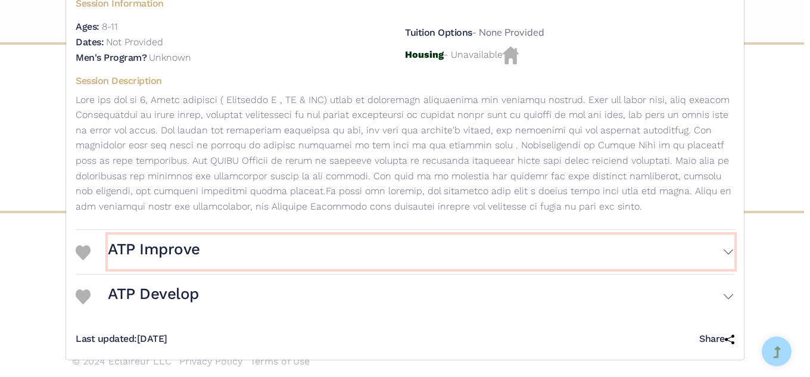
click at [713, 269] on button "ATP Improve" at bounding box center [421, 252] width 626 height 35
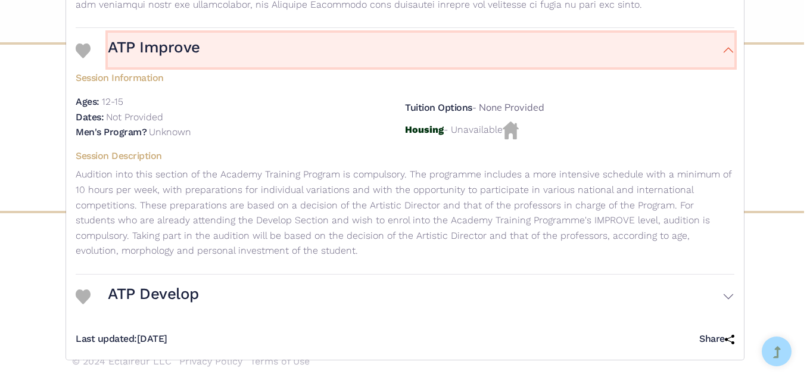
scroll to position [724, 0]
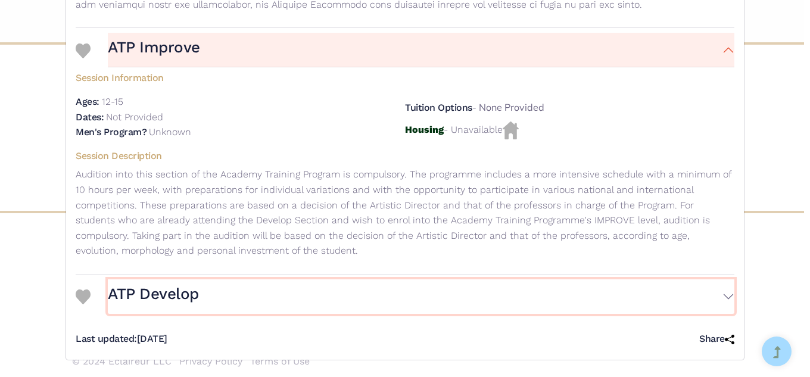
click at [714, 297] on button "ATP Develop" at bounding box center [421, 296] width 626 height 35
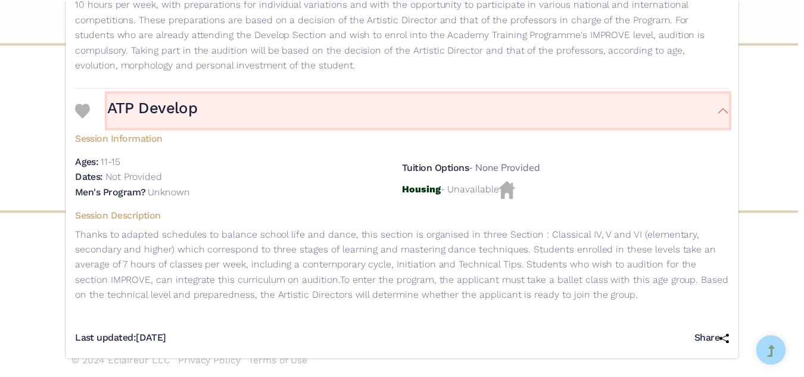
scroll to position [925, 0]
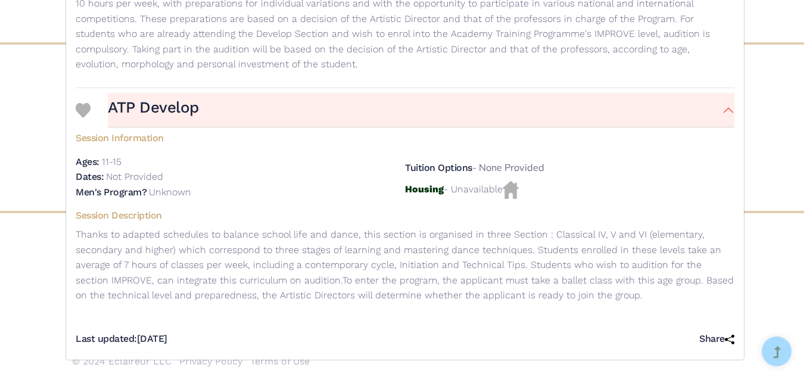
click at [788, 242] on div "Brussels International Ballet School - Year-Round Program - Academy Training Pr…" at bounding box center [405, 188] width 810 height 377
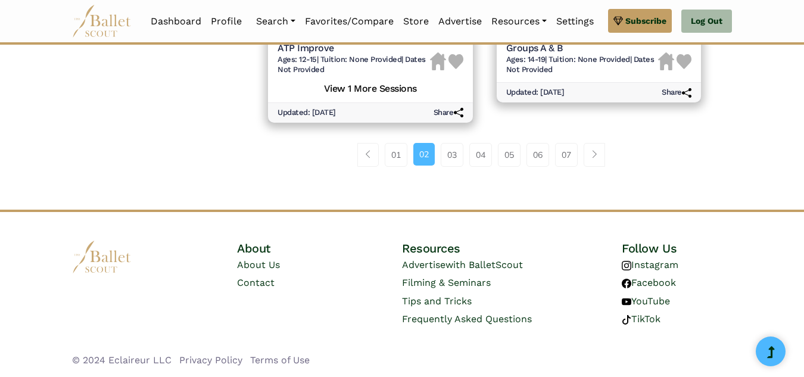
scroll to position [2105, 0]
click at [443, 167] on link "03" at bounding box center [452, 155] width 23 height 24
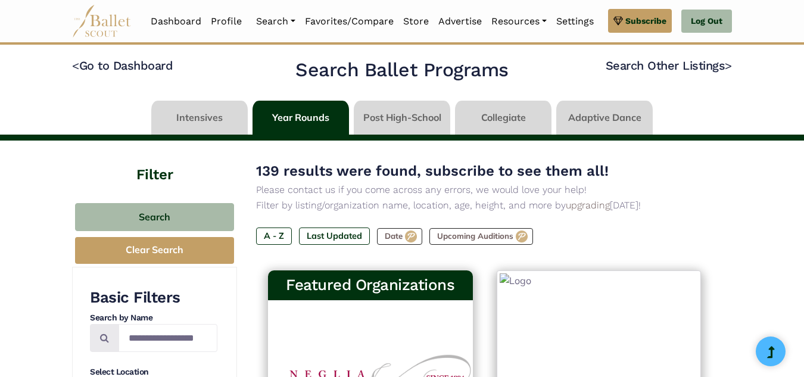
select select "**"
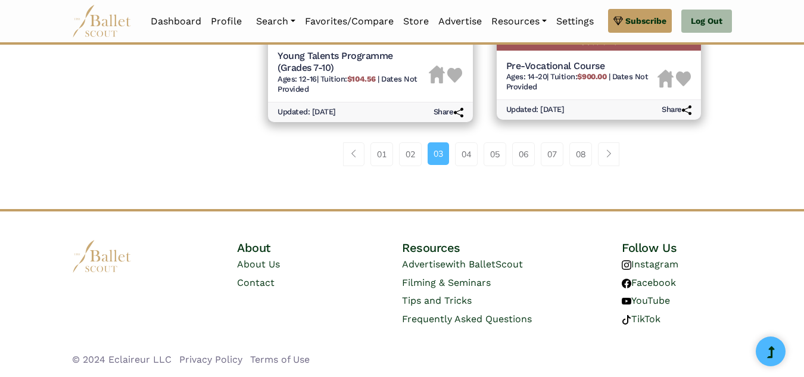
scroll to position [2100, 0]
click at [464, 166] on link "04" at bounding box center [466, 154] width 23 height 24
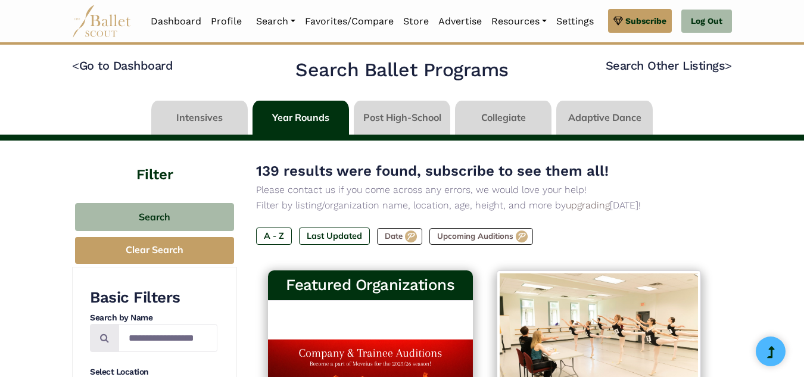
select select "**"
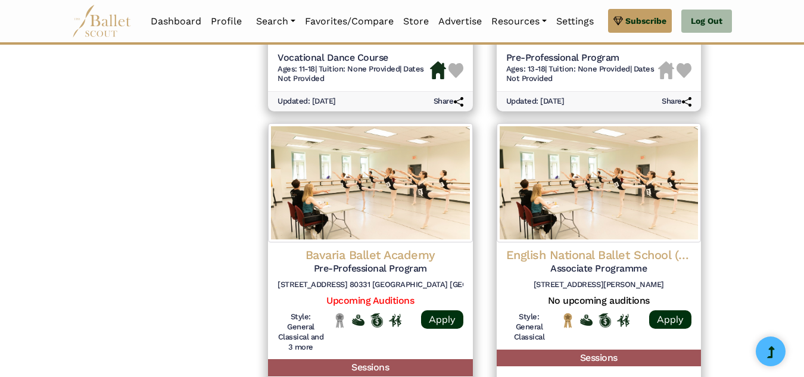
scroll to position [1137, 0]
